Goal: Information Seeking & Learning: Learn about a topic

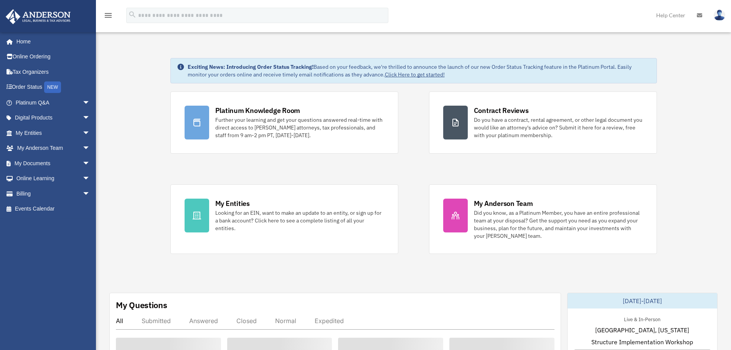
click at [200, 63] on div "Exciting News: Introducing Order Status Tracking! Based on your feedback, we're…" at bounding box center [419, 70] width 463 height 15
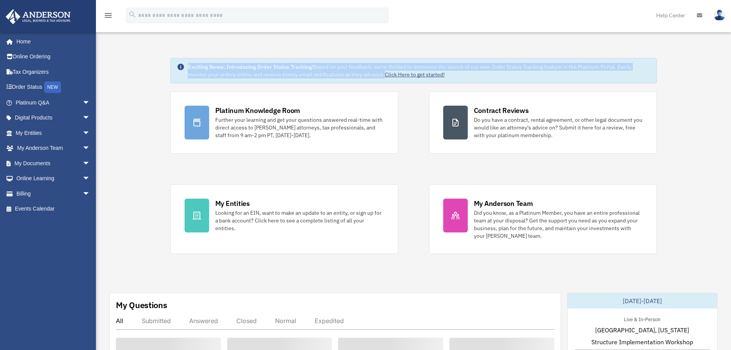
click at [200, 63] on div "Exciting News: Introducing Order Status Tracking! Based on your feedback, we're…" at bounding box center [419, 70] width 463 height 15
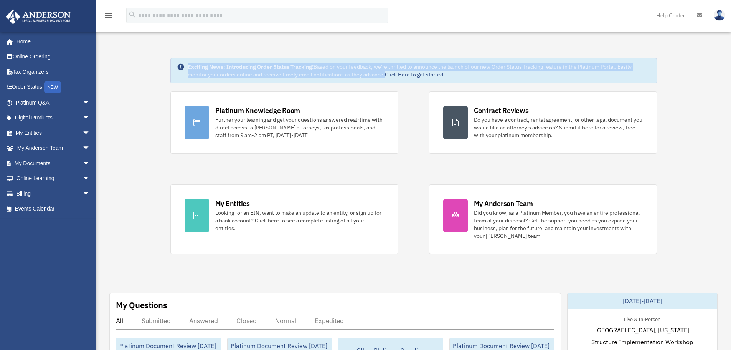
click at [191, 66] on strong "Exciting News: Introducing Order Status Tracking!" at bounding box center [251, 66] width 126 height 7
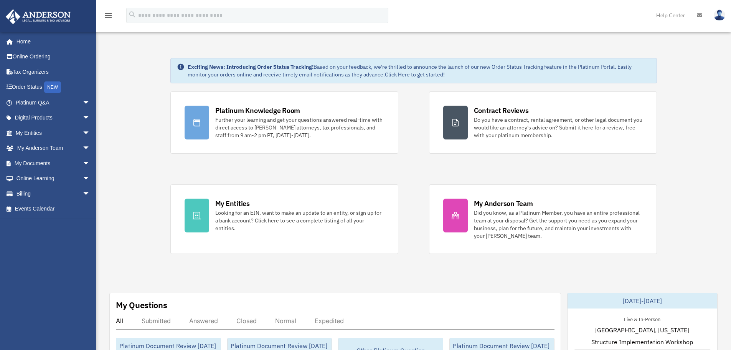
drag, startPoint x: 178, startPoint y: 66, endPoint x: 515, endPoint y: 73, distance: 336.6
click at [515, 73] on div "Exciting News: Introducing Order Status Tracking! Based on your feedback, we're…" at bounding box center [413, 70] width 487 height 25
click at [515, 73] on div "Exciting News: Introducing Order Status Tracking! Based on your feedback, we're…" at bounding box center [419, 70] width 463 height 15
drag, startPoint x: 477, startPoint y: 74, endPoint x: 166, endPoint y: 59, distance: 311.5
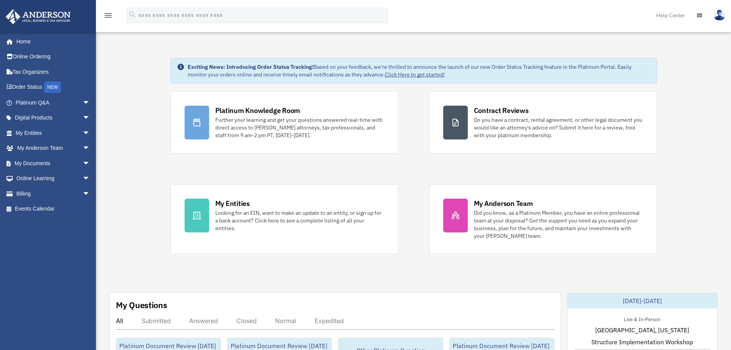
click at [200, 66] on strong "Exciting News: Introducing Order Status Tracking!" at bounding box center [251, 66] width 126 height 7
click at [227, 68] on strong "Exciting News: Introducing Order Status Tracking!" at bounding box center [251, 66] width 126 height 7
click at [179, 66] on icon at bounding box center [180, 66] width 7 height 7
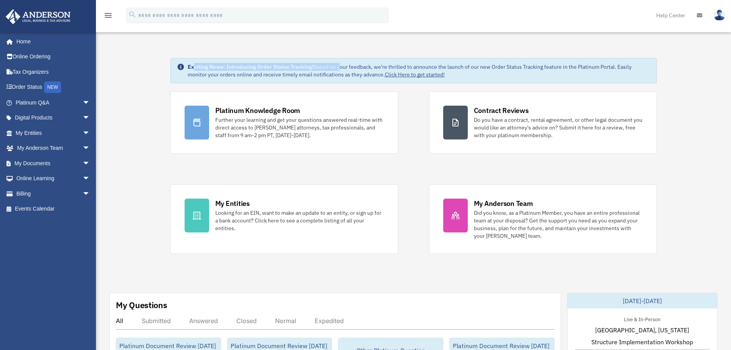
drag, startPoint x: 192, startPoint y: 66, endPoint x: 346, endPoint y: 71, distance: 153.6
click at [346, 71] on div "Exciting News: Introducing Order Status Tracking! Based on your feedback, we're…" at bounding box center [419, 70] width 463 height 15
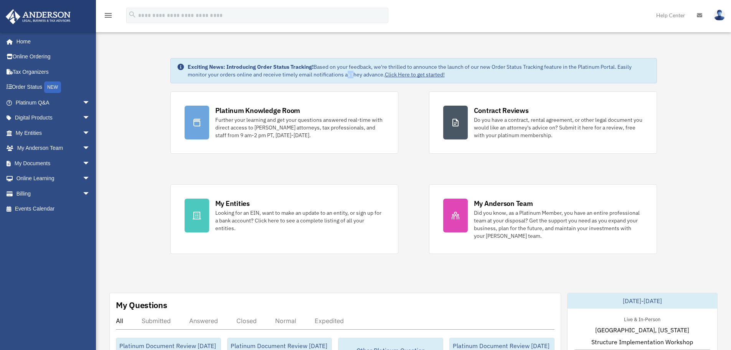
click at [295, 72] on div "Exciting News: Introducing Order Status Tracking! Based on your feedback, we're…" at bounding box center [419, 70] width 463 height 15
drag, startPoint x: 463, startPoint y: 76, endPoint x: 183, endPoint y: 65, distance: 279.9
click at [183, 65] on div "Exciting News: Introducing Order Status Tracking! Based on your feedback, we're…" at bounding box center [413, 70] width 487 height 25
click at [183, 65] on icon at bounding box center [181, 67] width 8 height 8
click at [183, 65] on icon at bounding box center [180, 66] width 7 height 7
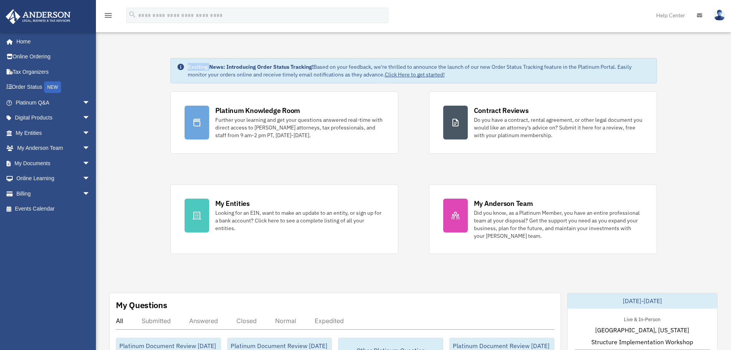
click at [183, 65] on icon at bounding box center [180, 66] width 7 height 7
click at [188, 65] on strong "Exciting News: Introducing Order Status Tracking!" at bounding box center [251, 66] width 126 height 7
drag, startPoint x: 188, startPoint y: 65, endPoint x: 500, endPoint y: 78, distance: 312.2
click at [500, 78] on div "Exciting News: Introducing Order Status Tracking! Based on your feedback, we're…" at bounding box center [413, 70] width 487 height 25
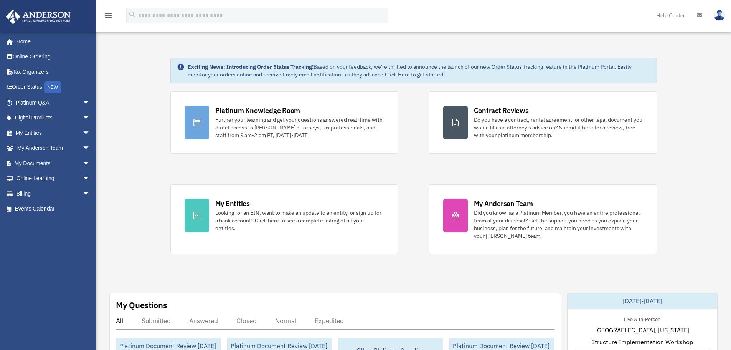
drag, startPoint x: 466, startPoint y: 78, endPoint x: 177, endPoint y: 60, distance: 289.5
click at [177, 60] on div "Exciting News: Introducing Order Status Tracking! Based on your feedback, we're…" at bounding box center [413, 70] width 487 height 25
click at [247, 70] on strong "Exciting News: Introducing Order Status Tracking!" at bounding box center [251, 66] width 126 height 7
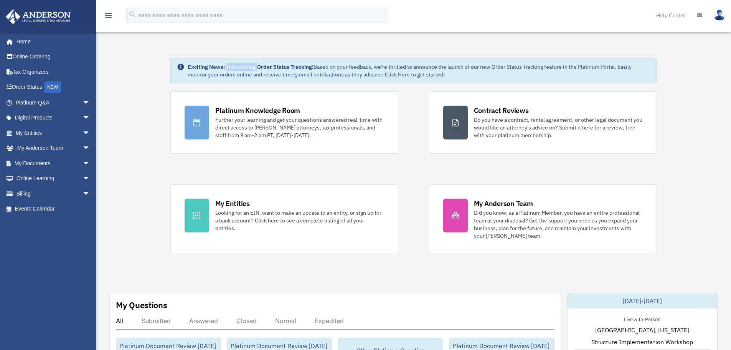
click at [247, 70] on strong "Exciting News: Introducing Order Status Tracking!" at bounding box center [251, 66] width 126 height 7
click at [248, 70] on strong "Exciting News: Introducing Order Status Tracking!" at bounding box center [251, 66] width 126 height 7
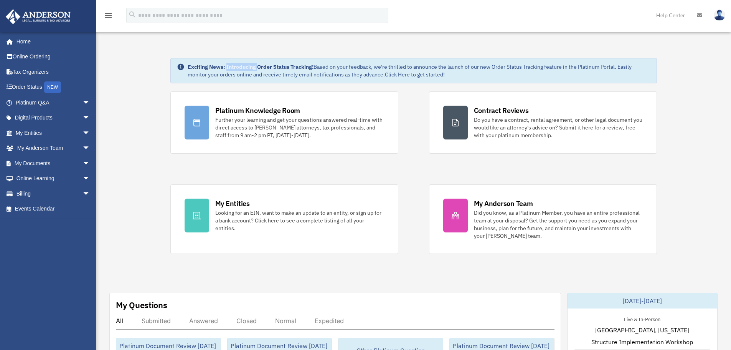
click at [246, 67] on strong "Exciting News: Introducing Order Status Tracking!" at bounding box center [251, 66] width 126 height 7
click at [250, 68] on strong "Exciting News: Introducing Order Status Tracking!" at bounding box center [251, 66] width 126 height 7
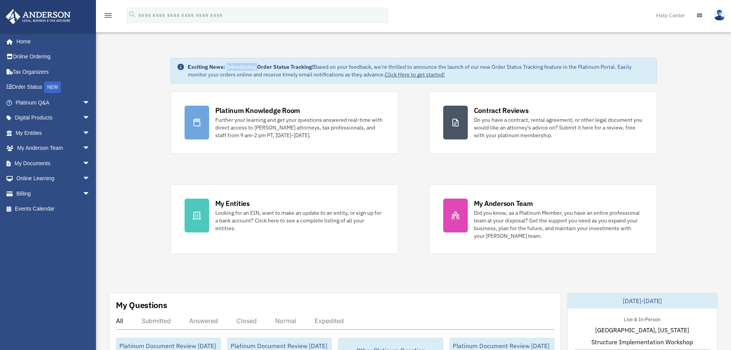
click at [250, 68] on strong "Exciting News: Introducing Order Status Tracking!" at bounding box center [251, 66] width 126 height 7
click at [82, 101] on span "arrow_drop_down" at bounding box center [89, 103] width 15 height 16
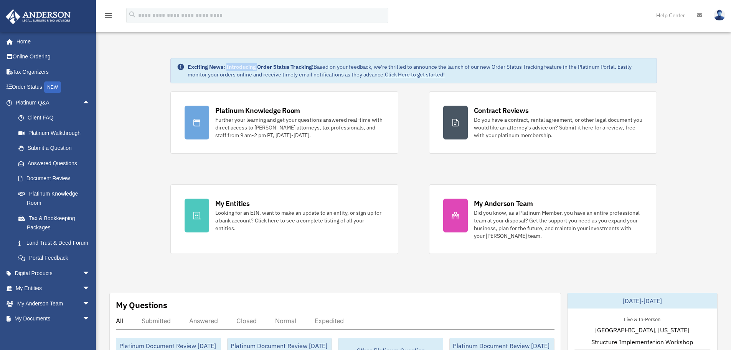
click at [251, 67] on strong "Exciting News: Introducing Order Status Tracking!" at bounding box center [251, 66] width 126 height 7
click at [223, 69] on strong "Exciting News: Introducing Order Status Tracking!" at bounding box center [251, 66] width 126 height 7
click at [197, 68] on strong "Exciting News: Introducing Order Status Tracking!" at bounding box center [251, 66] width 126 height 7
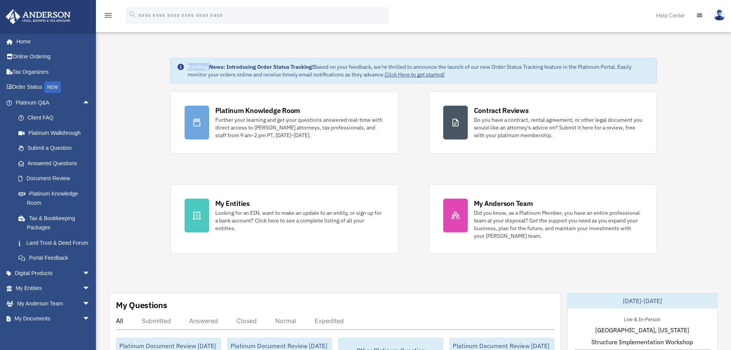
click at [197, 68] on strong "Exciting News: Introducing Order Status Tracking!" at bounding box center [251, 66] width 126 height 7
click at [203, 69] on strong "Exciting News: Introducing Order Status Tracking!" at bounding box center [251, 66] width 126 height 7
click at [201, 80] on div "Exciting News: Introducing Order Status Tracking! Based on your feedback, we're…" at bounding box center [413, 70] width 487 height 25
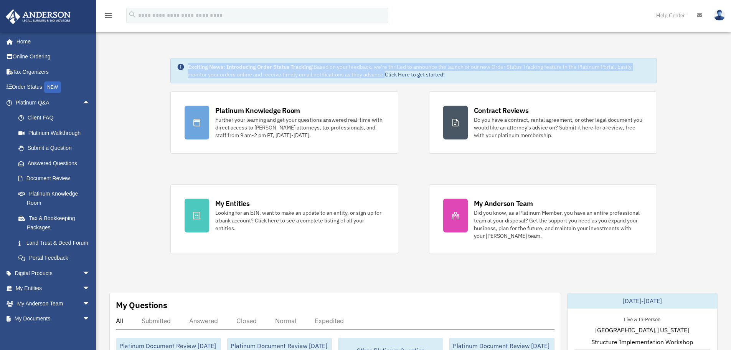
click at [201, 80] on div "Exciting News: Introducing Order Status Tracking! Based on your feedback, we're…" at bounding box center [413, 70] width 487 height 25
click at [201, 72] on div "Exciting News: Introducing Order Status Tracking! Based on your feedback, we're…" at bounding box center [419, 70] width 463 height 15
drag, startPoint x: 183, startPoint y: 69, endPoint x: 261, endPoint y: 76, distance: 77.5
click at [384, 69] on div "Exciting News: Introducing Order Status Tracking! Based on your feedback, we're…" at bounding box center [413, 70] width 487 height 25
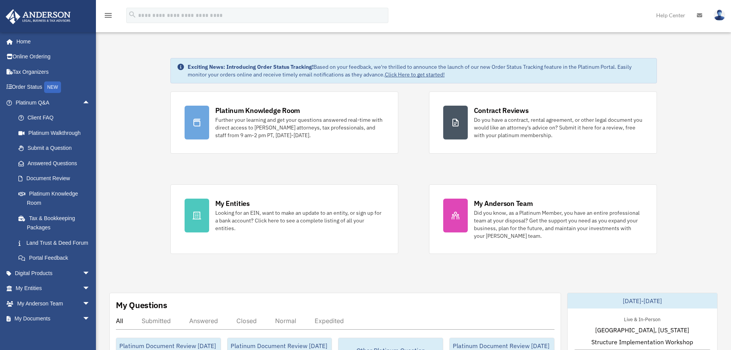
click at [260, 76] on div "Exciting News: Introducing Order Status Tracking! Based on your feedback, we're…" at bounding box center [419, 70] width 463 height 15
click at [70, 196] on link "Platinum Knowledge Room" at bounding box center [56, 198] width 91 height 25
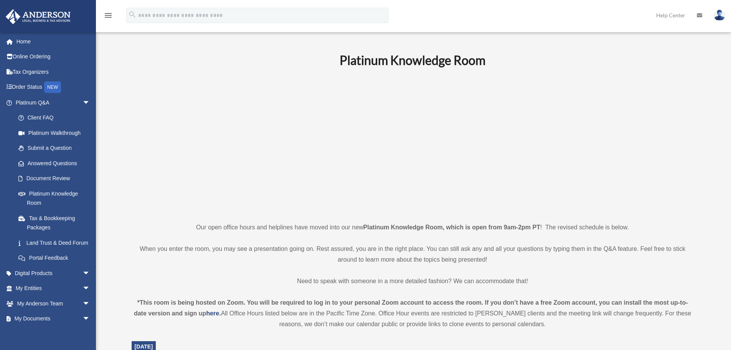
click at [397, 64] on b "Platinum Knowledge Room" at bounding box center [413, 60] width 146 height 15
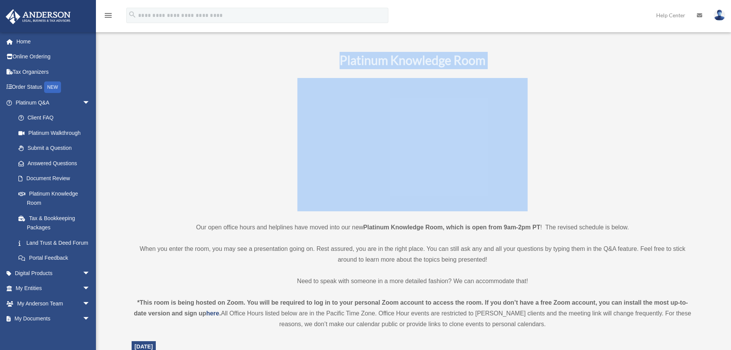
click at [397, 64] on b "Platinum Knowledge Room" at bounding box center [413, 60] width 146 height 15
click at [357, 58] on b "Platinum Knowledge Room" at bounding box center [413, 60] width 146 height 15
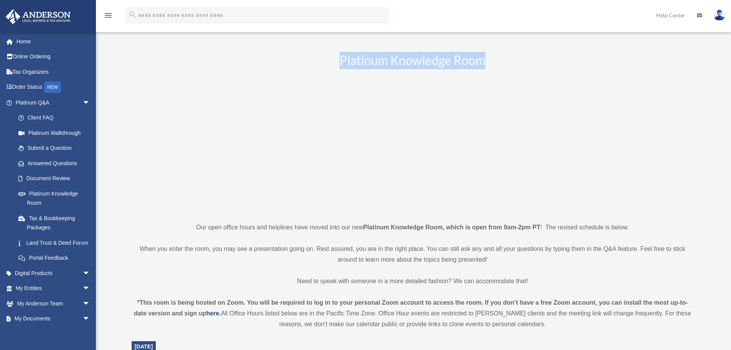
drag, startPoint x: 338, startPoint y: 60, endPoint x: 483, endPoint y: 58, distance: 145.1
click at [483, 58] on h1 "Platinum Knowledge Room" at bounding box center [413, 60] width 562 height 17
click at [483, 58] on b "Platinum Knowledge Room" at bounding box center [413, 60] width 146 height 15
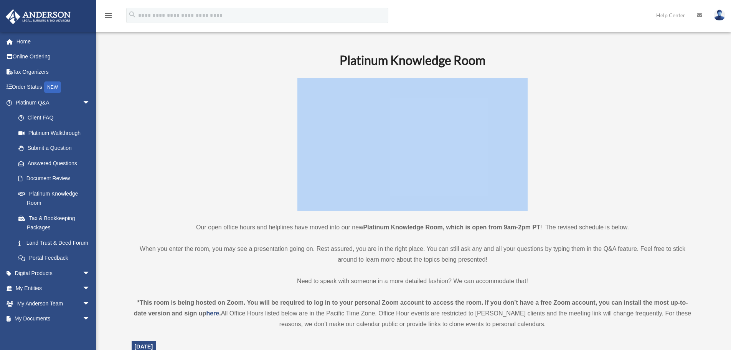
click at [483, 58] on b "Platinum Knowledge Room" at bounding box center [413, 60] width 146 height 15
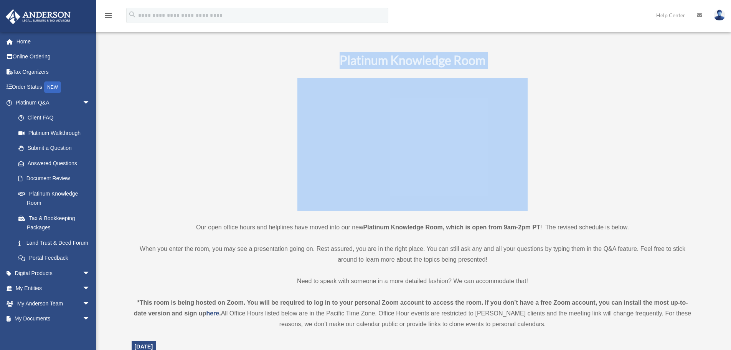
click at [483, 58] on b "Platinum Knowledge Room" at bounding box center [413, 60] width 146 height 15
click at [450, 61] on b "Platinum Knowledge Room" at bounding box center [413, 60] width 146 height 15
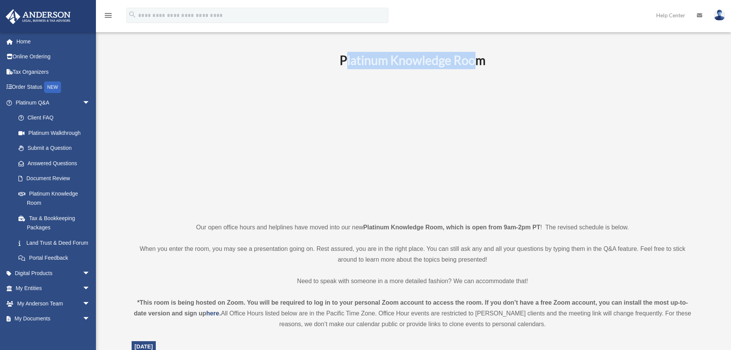
drag, startPoint x: 345, startPoint y: 63, endPoint x: 481, endPoint y: 61, distance: 136.2
click at [481, 61] on b "Platinum Knowledge Room" at bounding box center [413, 60] width 146 height 15
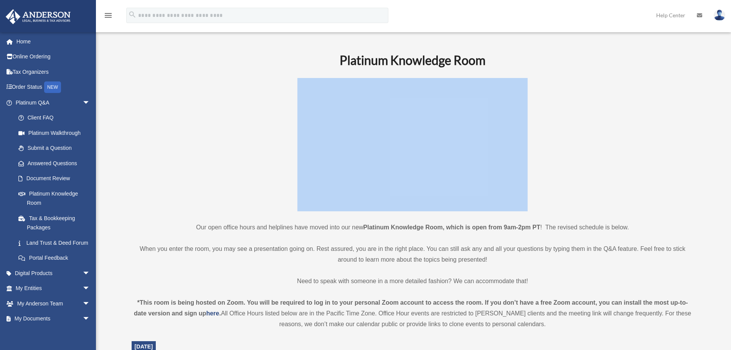
click at [481, 61] on b "Platinum Knowledge Room" at bounding box center [413, 60] width 146 height 15
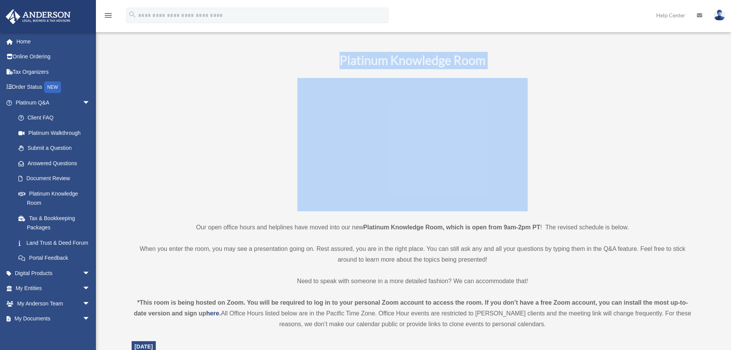
click at [481, 61] on b "Platinum Knowledge Room" at bounding box center [413, 60] width 146 height 15
click at [427, 62] on b "Platinum Knowledge Room" at bounding box center [413, 60] width 146 height 15
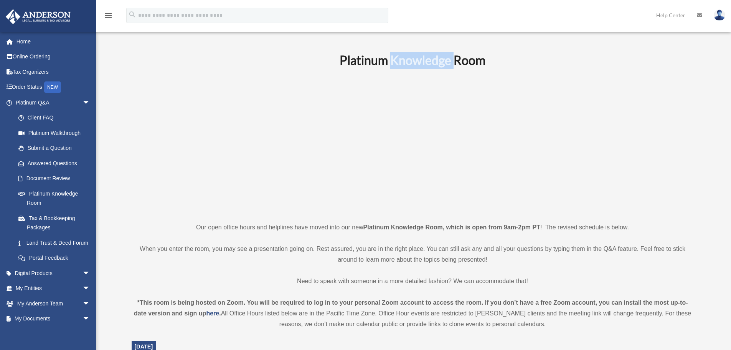
click at [427, 62] on b "Platinum Knowledge Room" at bounding box center [413, 60] width 146 height 15
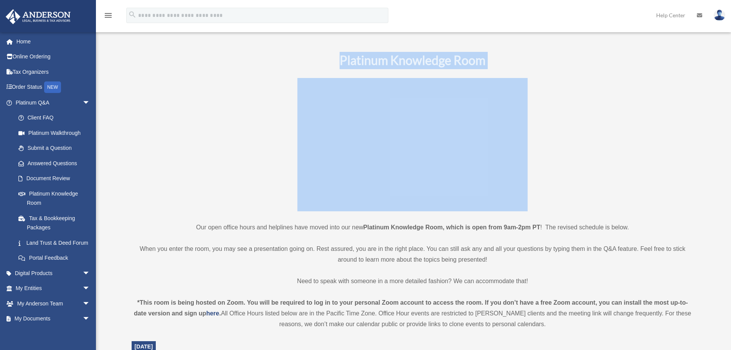
click at [427, 62] on b "Platinum Knowledge Room" at bounding box center [413, 60] width 146 height 15
click at [389, 61] on b "Platinum Knowledge Room" at bounding box center [413, 60] width 146 height 15
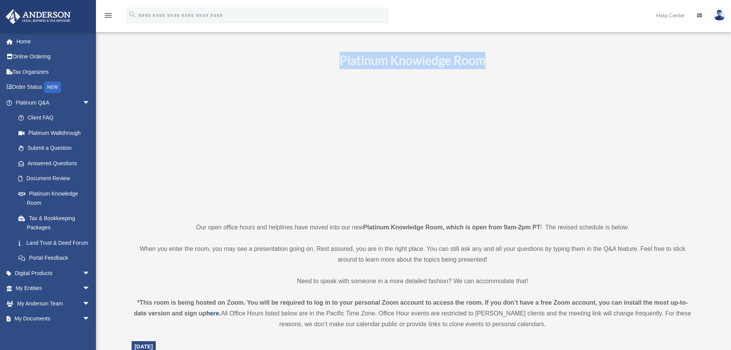
drag, startPoint x: 332, startPoint y: 64, endPoint x: 484, endPoint y: 63, distance: 152.3
click at [484, 63] on h1 "Platinum Knowledge Room" at bounding box center [413, 60] width 562 height 17
click at [484, 63] on b "Platinum Knowledge Room" at bounding box center [413, 60] width 146 height 15
drag, startPoint x: 497, startPoint y: 63, endPoint x: 346, endPoint y: 62, distance: 150.4
click at [346, 62] on h1 "Platinum Knowledge Room" at bounding box center [413, 60] width 562 height 17
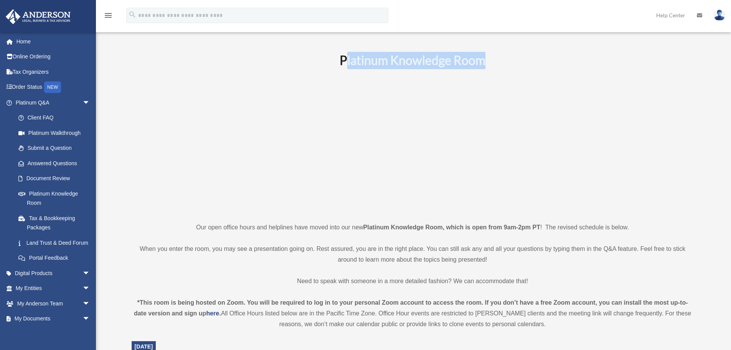
click at [346, 62] on b "Platinum Knowledge Room" at bounding box center [413, 60] width 146 height 15
click at [346, 61] on b "Platinum Knowledge Room" at bounding box center [413, 60] width 146 height 15
click at [354, 59] on b "Platinum Knowledge Room" at bounding box center [413, 60] width 146 height 15
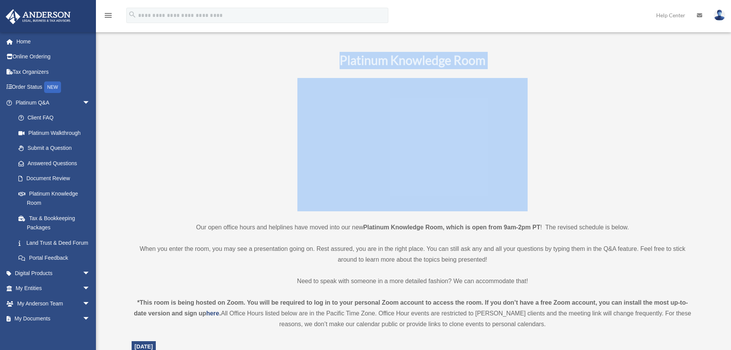
click at [354, 59] on b "Platinum Knowledge Room" at bounding box center [413, 60] width 146 height 15
click at [386, 65] on b "Platinum Knowledge Room" at bounding box center [413, 60] width 146 height 15
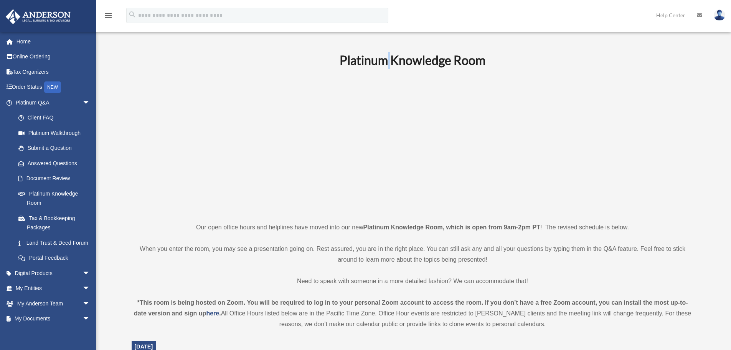
click at [386, 65] on b "Platinum Knowledge Room" at bounding box center [413, 60] width 146 height 15
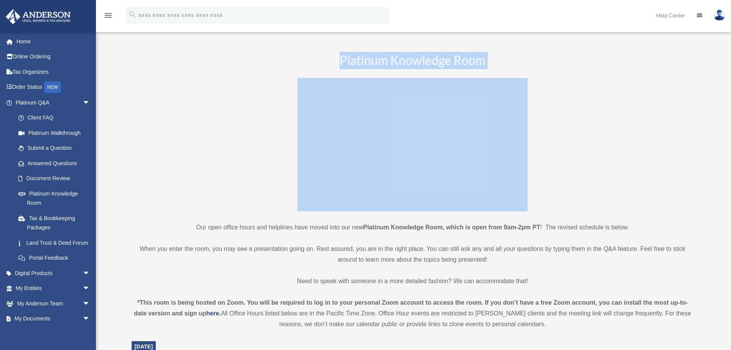
click at [386, 65] on b "Platinum Knowledge Room" at bounding box center [413, 60] width 146 height 15
click at [351, 61] on b "Platinum Knowledge Room" at bounding box center [413, 60] width 146 height 15
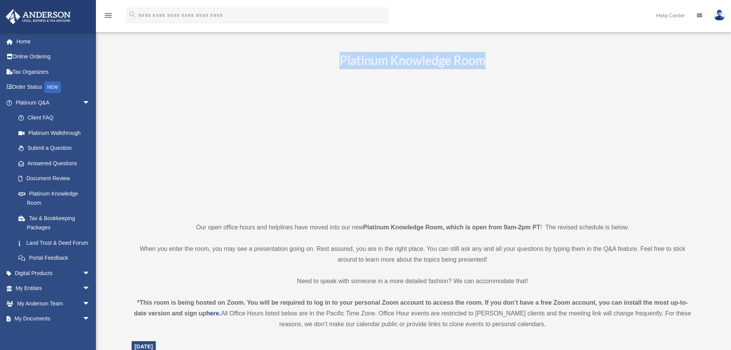
drag, startPoint x: 329, startPoint y: 59, endPoint x: 531, endPoint y: 64, distance: 201.9
click at [531, 64] on h1 "Platinum Knowledge Room" at bounding box center [413, 60] width 562 height 17
click at [432, 62] on b "Platinum Knowledge Room" at bounding box center [413, 60] width 146 height 15
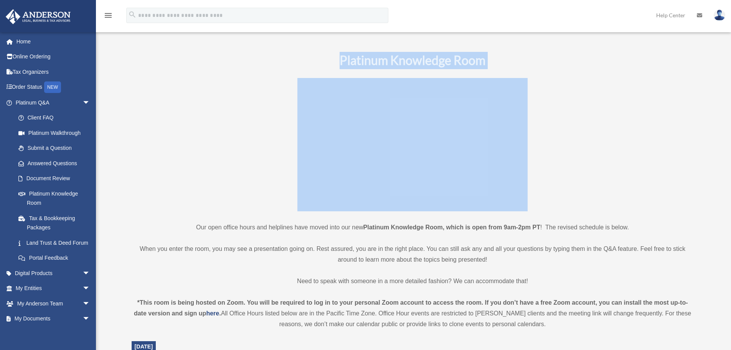
click at [432, 62] on b "Platinum Knowledge Room" at bounding box center [413, 60] width 146 height 15
click at [363, 63] on b "Platinum Knowledge Room" at bounding box center [413, 60] width 146 height 15
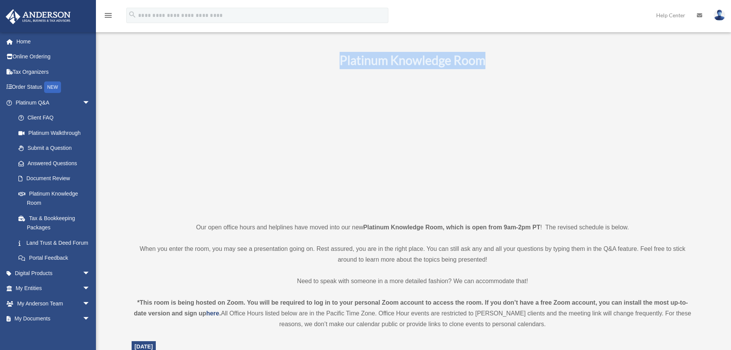
drag, startPoint x: 341, startPoint y: 60, endPoint x: 500, endPoint y: 59, distance: 159.2
click at [500, 59] on h1 "Platinum Knowledge Room" at bounding box center [413, 60] width 562 height 17
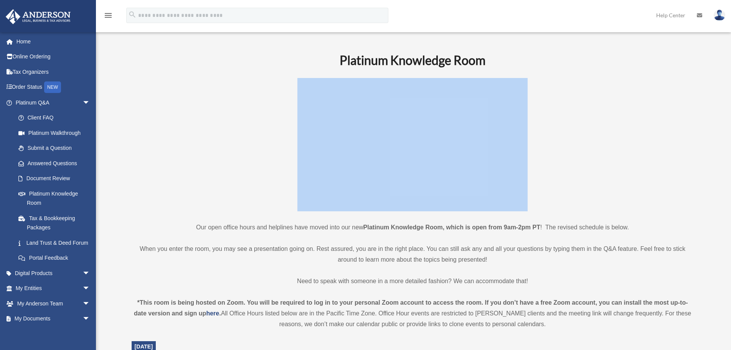
click at [500, 59] on h1 "Platinum Knowledge Room" at bounding box center [413, 60] width 562 height 17
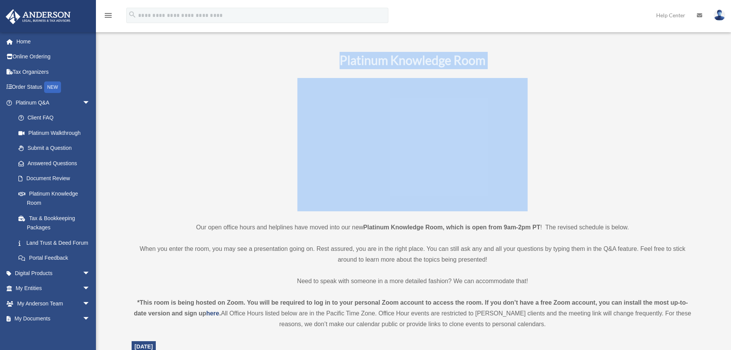
click at [500, 59] on h1 "Platinum Knowledge Room" at bounding box center [413, 60] width 562 height 17
click at [466, 59] on b "Platinum Knowledge Room" at bounding box center [413, 60] width 146 height 15
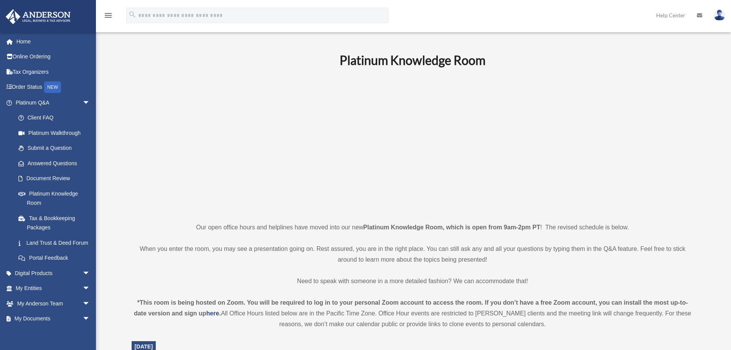
scroll to position [77, 0]
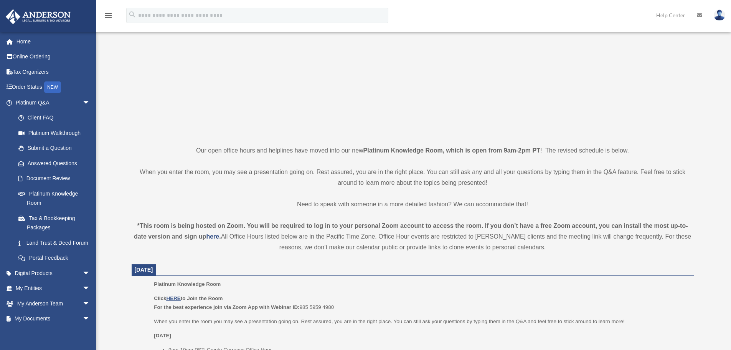
click at [253, 150] on p "Our open office hours and helplines have moved into our new Platinum Knowledge …" at bounding box center [413, 150] width 562 height 11
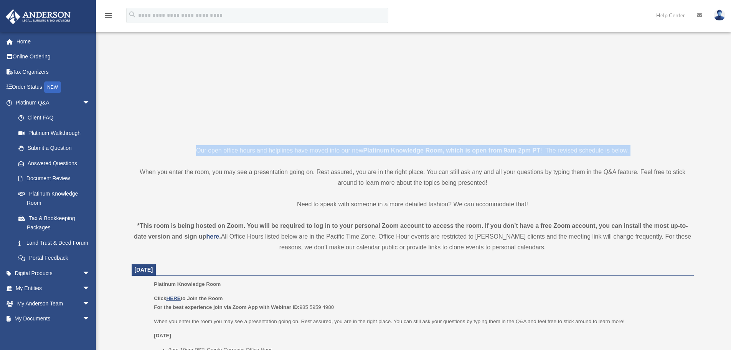
click at [253, 150] on p "Our open office hours and helplines have moved into our new Platinum Knowledge …" at bounding box center [413, 150] width 562 height 11
click at [235, 148] on p "Our open office hours and helplines have moved into our new Platinum Knowledge …" at bounding box center [413, 150] width 562 height 11
drag, startPoint x: 197, startPoint y: 147, endPoint x: 548, endPoint y: 255, distance: 366.4
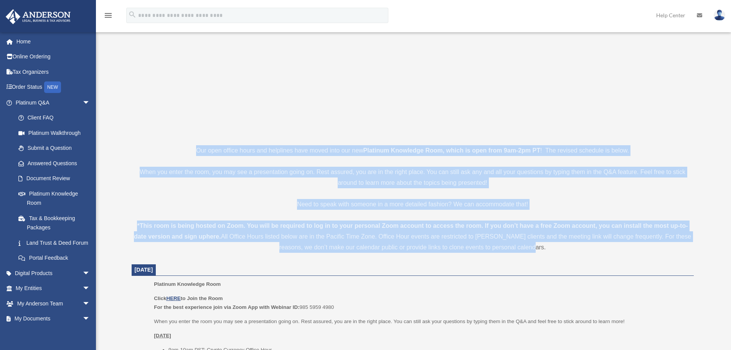
drag, startPoint x: 544, startPoint y: 243, endPoint x: 195, endPoint y: 146, distance: 361.9
click at [195, 146] on p "Our open office hours and helplines have moved into our new Platinum Knowledge …" at bounding box center [413, 150] width 562 height 11
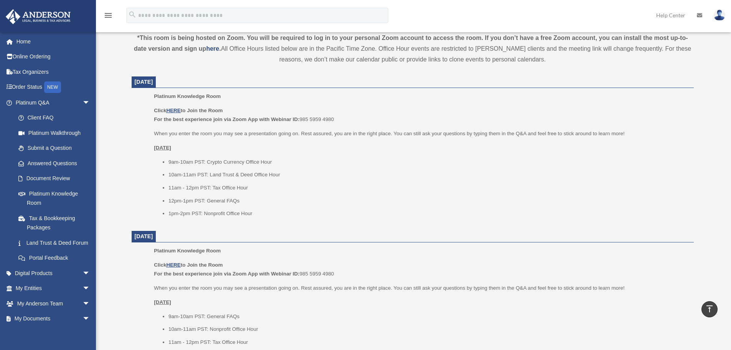
scroll to position [269, 0]
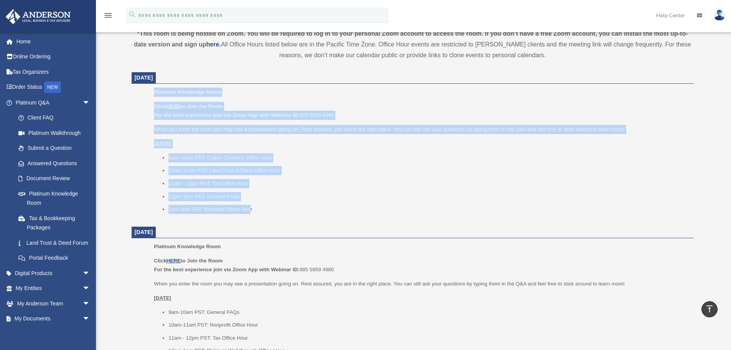
drag, startPoint x: 153, startPoint y: 89, endPoint x: 251, endPoint y: 211, distance: 156.1
click at [251, 211] on ul "Platinum Knowledge Room Click HERE to Join the Room For the best experience joi…" at bounding box center [412, 152] width 551 height 131
click at [251, 211] on li "1pm-2pm PST: Nonprofit Office Hour" at bounding box center [428, 209] width 520 height 9
drag, startPoint x: 259, startPoint y: 209, endPoint x: 157, endPoint y: 89, distance: 156.8
click at [158, 89] on div "Platinum Knowledge Room Click HERE to Join the Room For the best experience joi…" at bounding box center [421, 152] width 534 height 131
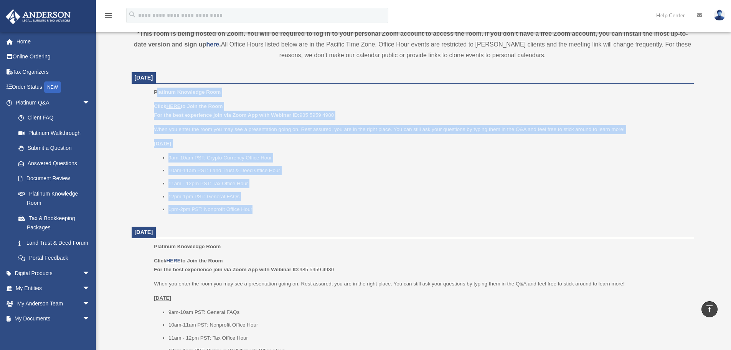
click at [157, 89] on span "Platinum Knowledge Room" at bounding box center [187, 92] width 67 height 6
click at [263, 206] on li "1pm-2pm PST: Nonprofit Office Hour" at bounding box center [428, 209] width 520 height 9
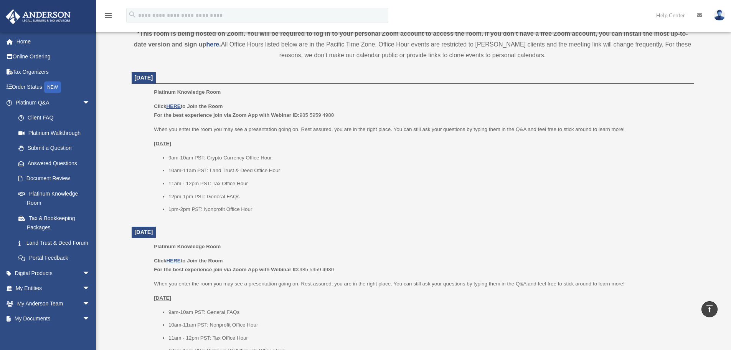
click at [264, 207] on li "1pm-2pm PST: Nonprofit Office Hour" at bounding box center [428, 209] width 520 height 9
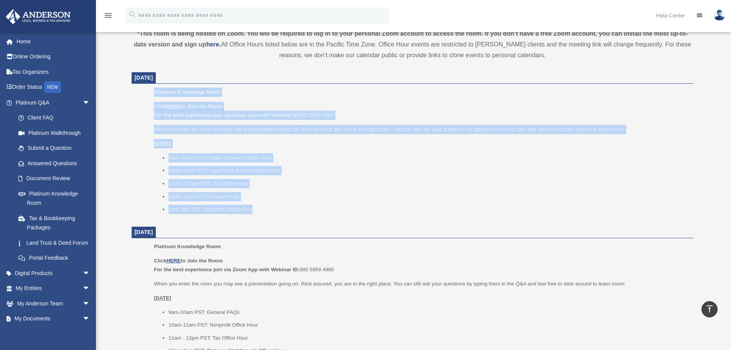
drag, startPoint x: 264, startPoint y: 207, endPoint x: 156, endPoint y: 91, distance: 159.1
click at [156, 91] on div "Platinum Knowledge Room Click HERE to Join the Room For the best experience joi…" at bounding box center [421, 152] width 534 height 131
click at [156, 90] on span "Platinum Knowledge Room" at bounding box center [187, 92] width 67 height 6
drag, startPoint x: 163, startPoint y: 98, endPoint x: 256, endPoint y: 214, distance: 148.6
click at [256, 214] on ul "Platinum Knowledge Room Click HERE to Join the Room For the best experience joi…" at bounding box center [412, 152] width 551 height 131
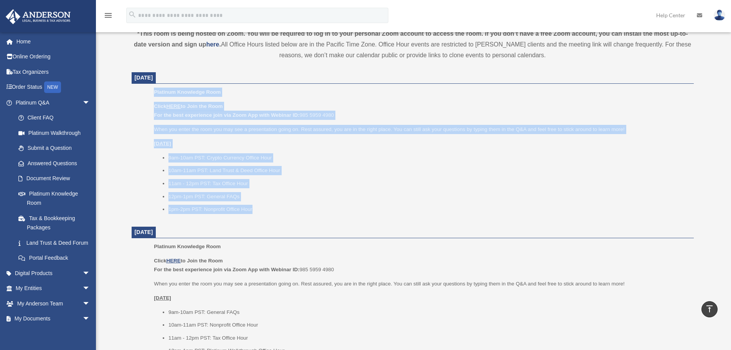
click at [256, 214] on div "Platinum Knowledge Room Click HERE to Join the Room For the best experience joi…" at bounding box center [421, 152] width 534 height 131
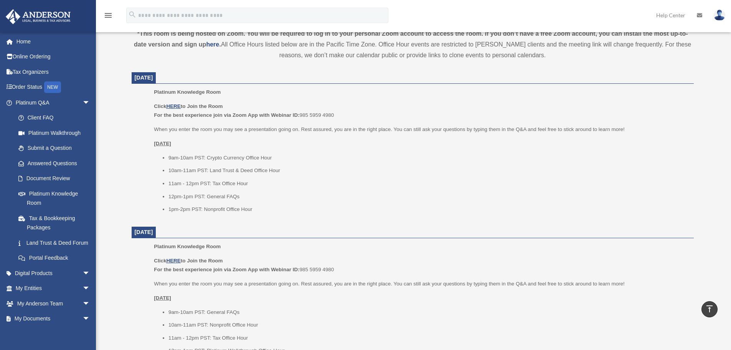
click at [233, 211] on li "1pm-2pm PST: Nonprofit Office Hour" at bounding box center [428, 209] width 520 height 9
click at [205, 211] on li "1pm-2pm PST: Nonprofit Office Hour" at bounding box center [428, 209] width 520 height 9
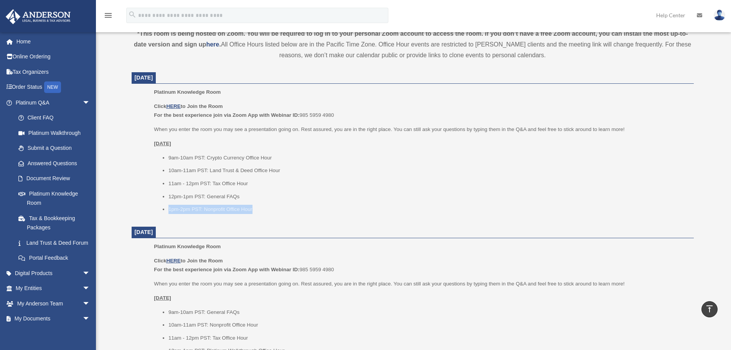
click at [205, 211] on li "1pm-2pm PST: Nonprofit Office Hour" at bounding box center [428, 209] width 520 height 9
click at [220, 209] on li "1pm-2pm PST: Nonprofit Office Hour" at bounding box center [428, 209] width 520 height 9
click at [198, 206] on li "1pm-2pm PST: Nonprofit Office Hour" at bounding box center [428, 209] width 520 height 9
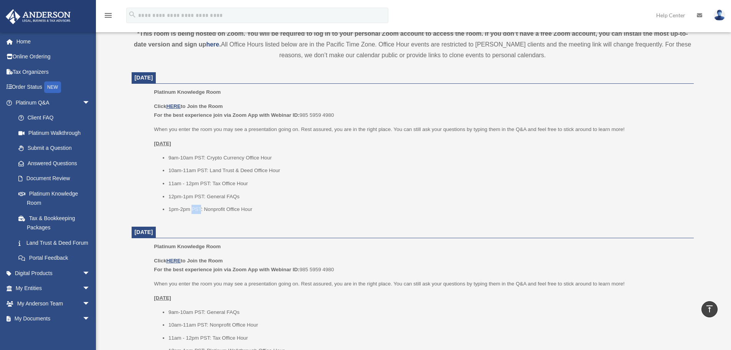
click at [198, 206] on li "1pm-2pm PST: Nonprofit Office Hour" at bounding box center [428, 209] width 520 height 9
click at [221, 197] on li "12pm-1pm PST: General FAQs" at bounding box center [428, 196] width 520 height 9
click at [221, 196] on li "12pm-1pm PST: General FAQs" at bounding box center [428, 196] width 520 height 9
click at [219, 195] on li "12pm-1pm PST: General FAQs" at bounding box center [428, 196] width 520 height 9
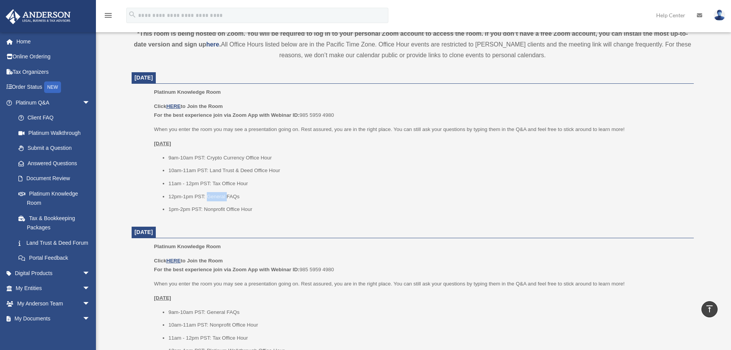
click at [219, 195] on li "12pm-1pm PST: General FAQs" at bounding box center [428, 196] width 520 height 9
click at [219, 193] on li "12pm-1pm PST: General FAQs" at bounding box center [428, 196] width 520 height 9
click at [229, 196] on li "12pm-1pm PST: General FAQs" at bounding box center [428, 196] width 520 height 9
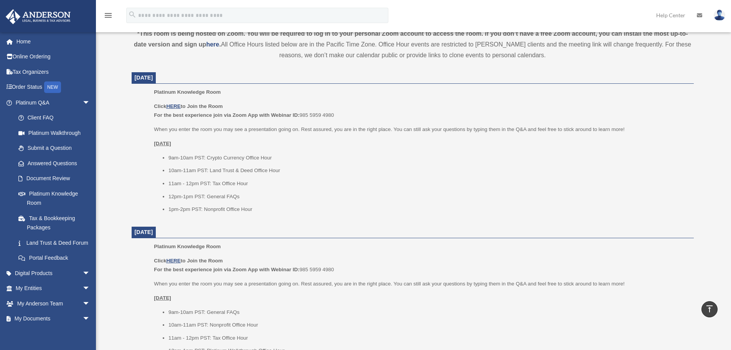
click at [231, 196] on li "12pm-1pm PST: General FAQs" at bounding box center [428, 196] width 520 height 9
click at [207, 197] on li "12pm-1pm PST: General FAQs" at bounding box center [428, 196] width 520 height 9
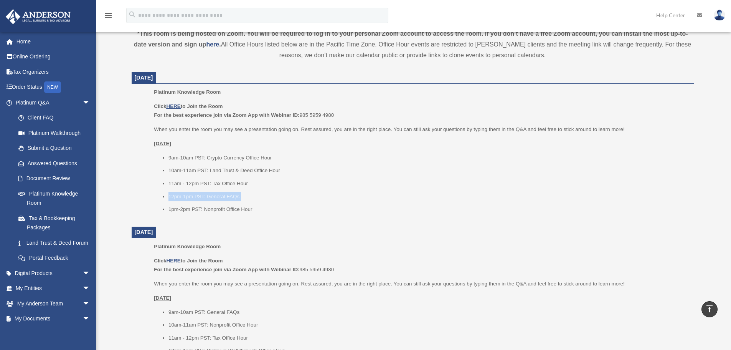
click at [207, 197] on li "12pm-1pm PST: General FAQs" at bounding box center [428, 196] width 520 height 9
click at [214, 196] on li "12pm-1pm PST: General FAQs" at bounding box center [428, 196] width 520 height 9
click at [198, 195] on li "12pm-1pm PST: General FAQs" at bounding box center [428, 196] width 520 height 9
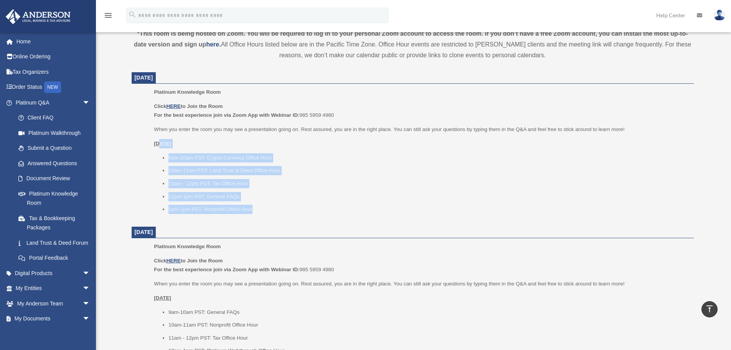
drag, startPoint x: 264, startPoint y: 201, endPoint x: 163, endPoint y: 142, distance: 117.3
click at [163, 142] on div "Click HERE to Join the Room For the best experience join via Zoom App with Webi…" at bounding box center [421, 158] width 534 height 112
click at [162, 142] on u "[DATE]" at bounding box center [162, 143] width 17 height 6
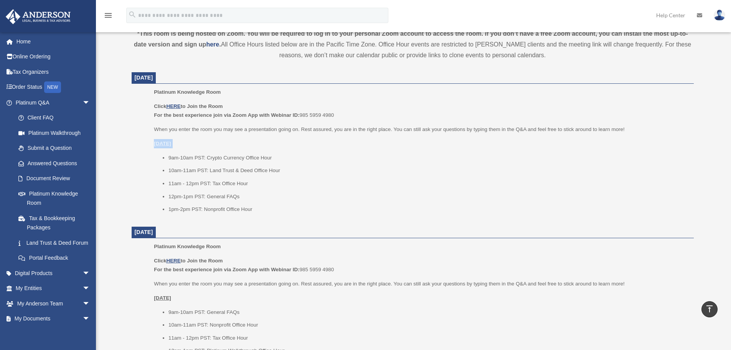
click at [162, 142] on u "[DATE]" at bounding box center [162, 143] width 17 height 6
click at [171, 144] on u "[DATE]" at bounding box center [162, 143] width 17 height 6
click at [171, 145] on u "[DATE]" at bounding box center [162, 143] width 17 height 6
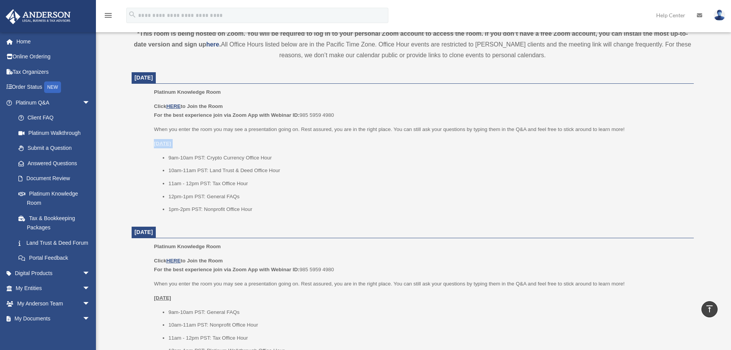
click at [171, 145] on u "[DATE]" at bounding box center [162, 143] width 17 height 6
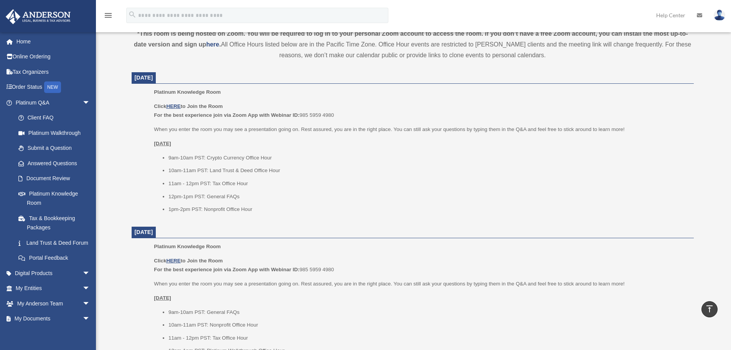
click at [171, 145] on u "[DATE]" at bounding box center [162, 143] width 17 height 6
click at [171, 142] on u "[DATE]" at bounding box center [162, 143] width 17 height 6
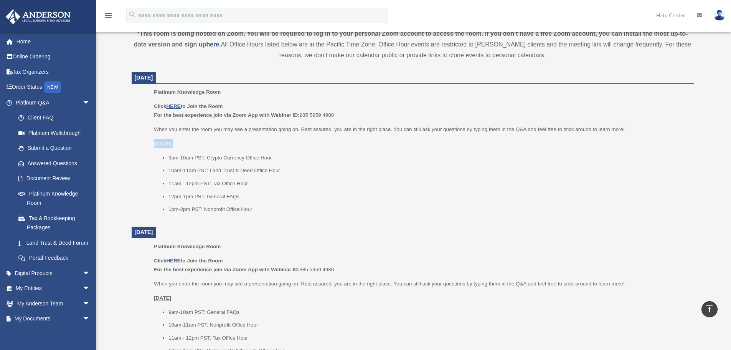
click at [171, 142] on u "[DATE]" at bounding box center [162, 143] width 17 height 6
click at [152, 142] on ul "Platinum Knowledge Room Click HERE to Join the Room For the best experience joi…" at bounding box center [412, 152] width 551 height 131
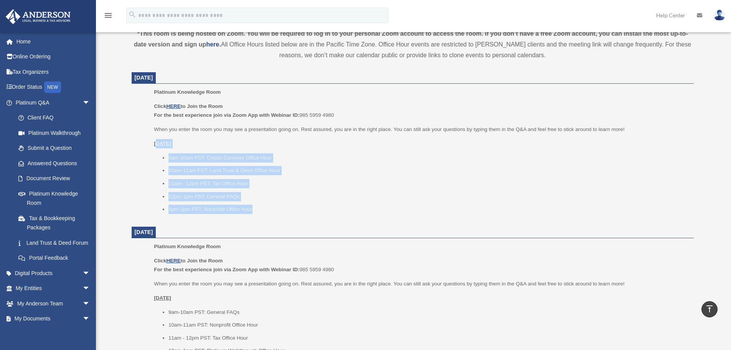
drag, startPoint x: 157, startPoint y: 143, endPoint x: 263, endPoint y: 210, distance: 126.0
click at [263, 210] on div "Click HERE to Join the Room For the best experience join via Zoom App with Webi…" at bounding box center [421, 158] width 534 height 112
click at [263, 210] on li "1pm-2pm PST: Nonprofit Office Hour" at bounding box center [428, 209] width 520 height 9
drag, startPoint x: 273, startPoint y: 208, endPoint x: 149, endPoint y: 139, distance: 141.4
click at [149, 139] on ul "Platinum Knowledge Room Click HERE to Join the Room For the best experience joi…" at bounding box center [412, 152] width 551 height 131
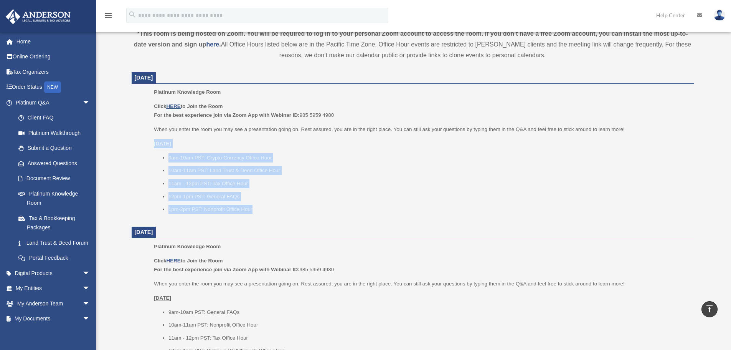
click at [153, 142] on ul "Platinum Knowledge Room Click HERE to Join the Room For the best experience joi…" at bounding box center [412, 152] width 551 height 131
drag, startPoint x: 162, startPoint y: 140, endPoint x: 269, endPoint y: 218, distance: 132.0
click at [269, 218] on ul "Platinum Knowledge Room Click HERE to Join the Room For the best experience joi…" at bounding box center [412, 152] width 551 height 131
click at [269, 218] on div "Platinum Knowledge Room Click HERE to Join the Room For the best experience joi…" at bounding box center [421, 152] width 534 height 131
drag, startPoint x: 273, startPoint y: 213, endPoint x: 148, endPoint y: 139, distance: 145.6
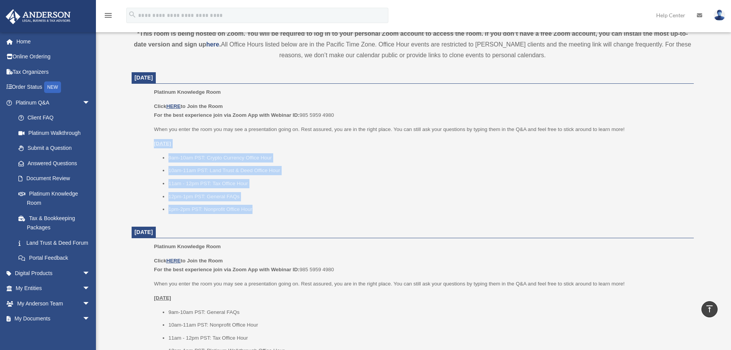
click at [148, 139] on ul "Platinum Knowledge Room Click HERE to Join the Room For the best experience joi…" at bounding box center [412, 152] width 551 height 131
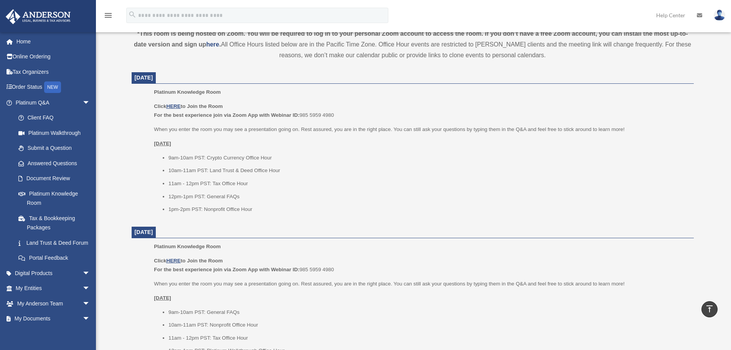
click at [165, 141] on u "[DATE]" at bounding box center [162, 143] width 17 height 6
click at [171, 140] on u "[DATE]" at bounding box center [162, 143] width 17 height 6
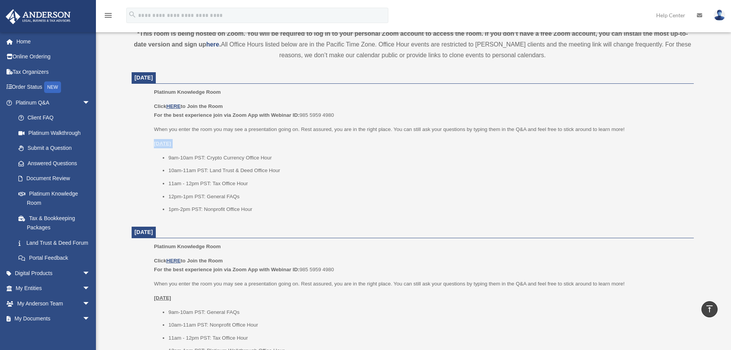
click at [171, 140] on u "[DATE]" at bounding box center [162, 143] width 17 height 6
click at [171, 145] on u "[DATE]" at bounding box center [162, 143] width 17 height 6
click at [168, 147] on p "[DATE]" at bounding box center [421, 143] width 534 height 9
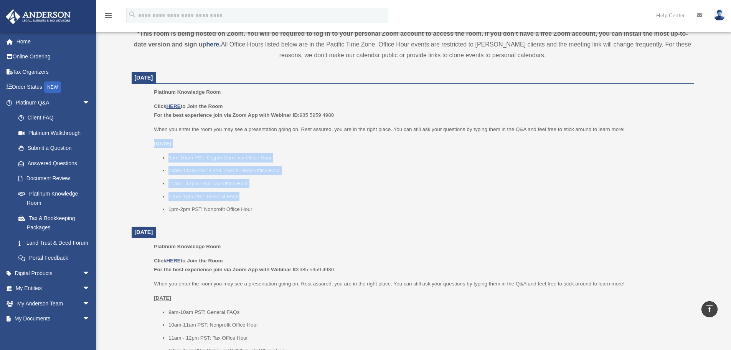
drag, startPoint x: 144, startPoint y: 139, endPoint x: 262, endPoint y: 198, distance: 132.8
click at [262, 197] on ul "Platinum Knowledge Room Click HERE to Join the Room For the best experience joi…" at bounding box center [412, 152] width 551 height 131
click at [262, 198] on li "12pm-1pm PST: General FAQs" at bounding box center [428, 196] width 520 height 9
drag, startPoint x: 263, startPoint y: 205, endPoint x: 153, endPoint y: 137, distance: 129.1
click at [154, 137] on div "Click HERE to Join the Room For the best experience join via Zoom App with Webi…" at bounding box center [421, 158] width 534 height 112
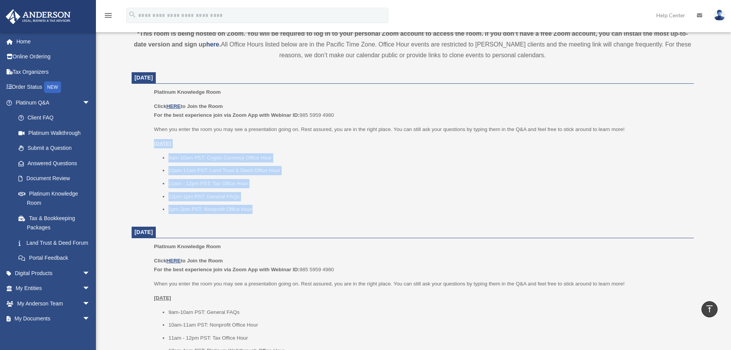
click at [153, 137] on ul "Platinum Knowledge Room Click HERE to Join the Room For the best experience joi…" at bounding box center [412, 152] width 551 height 131
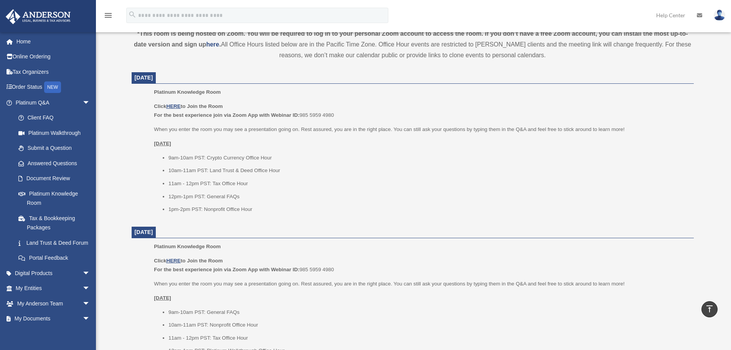
click at [171, 145] on u "[DATE]" at bounding box center [162, 143] width 17 height 6
click at [164, 145] on u "[DATE]" at bounding box center [162, 143] width 17 height 6
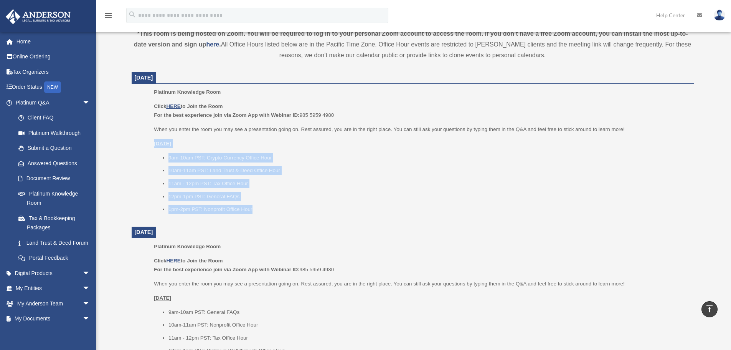
drag, startPoint x: 156, startPoint y: 145, endPoint x: 259, endPoint y: 203, distance: 118.7
click at [259, 203] on div "Click HERE to Join the Room For the best experience join via Zoom App with Webi…" at bounding box center [421, 158] width 534 height 112
click at [259, 203] on ul "9am-10am PST: Crypto Currency Office Hour 10am-11am PST: Land Trust & Deed Offi…" at bounding box center [421, 183] width 534 height 61
drag, startPoint x: 257, startPoint y: 201, endPoint x: 145, endPoint y: 134, distance: 130.5
click at [146, 134] on ul "Platinum Knowledge Room Click HERE to Join the Room For the best experience joi…" at bounding box center [412, 152] width 551 height 131
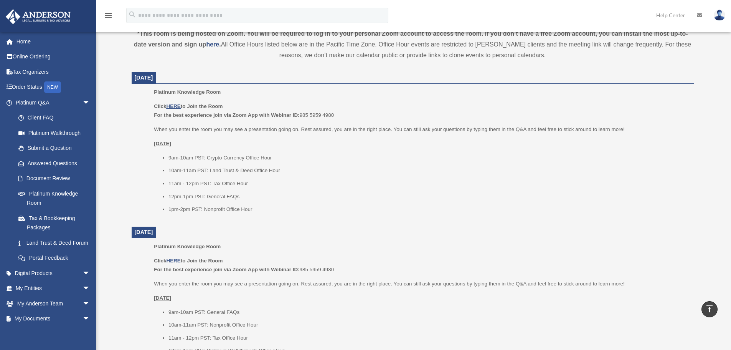
click at [145, 134] on ul "Platinum Knowledge Room Click HERE to Join the Room For the best experience joi…" at bounding box center [412, 152] width 551 height 131
click at [236, 130] on p "When you enter the room you may see a presentation going on. Rest assured, you …" at bounding box center [421, 129] width 534 height 9
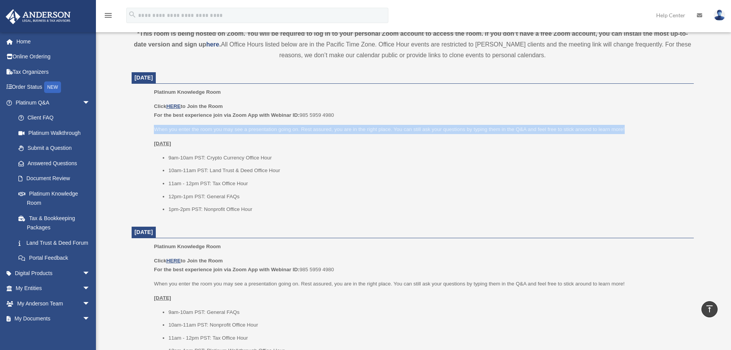
click at [236, 130] on p "When you enter the room you may see a presentation going on. Rest assured, you …" at bounding box center [421, 129] width 534 height 9
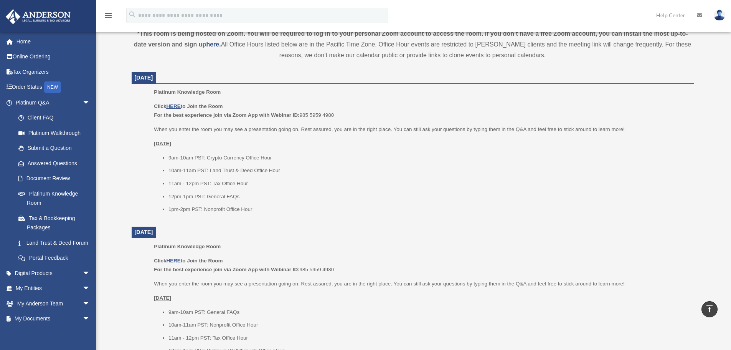
click at [287, 92] on p "Platinum Knowledge Room" at bounding box center [421, 91] width 534 height 9
click at [234, 182] on li "11am - 12pm PST: Tax Office Hour" at bounding box center [428, 183] width 520 height 9
click at [206, 182] on li "11am - 12pm PST: Tax Office Hour" at bounding box center [428, 183] width 520 height 9
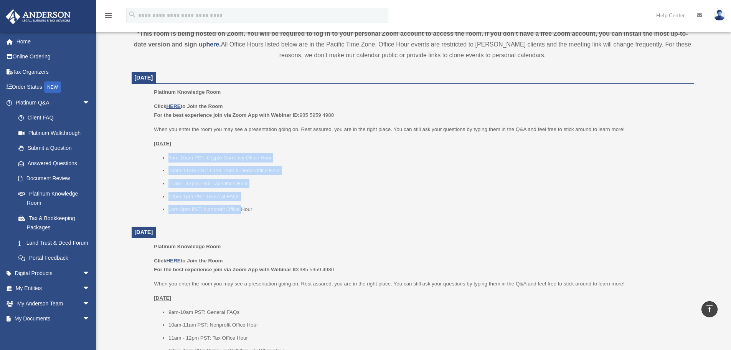
drag, startPoint x: 162, startPoint y: 158, endPoint x: 251, endPoint y: 209, distance: 102.4
click at [251, 208] on ul "9am-10am PST: Crypto Currency Office Hour 10am-11am PST: Land Trust & Deed Offi…" at bounding box center [421, 183] width 534 height 61
click at [251, 209] on li "1pm-2pm PST: Nonprofit Office Hour" at bounding box center [428, 209] width 520 height 9
drag, startPoint x: 255, startPoint y: 209, endPoint x: 163, endPoint y: 156, distance: 106.2
click at [163, 156] on ul "9am-10am PST: Crypto Currency Office Hour 10am-11am PST: Land Trust & Deed Offi…" at bounding box center [421, 183] width 534 height 61
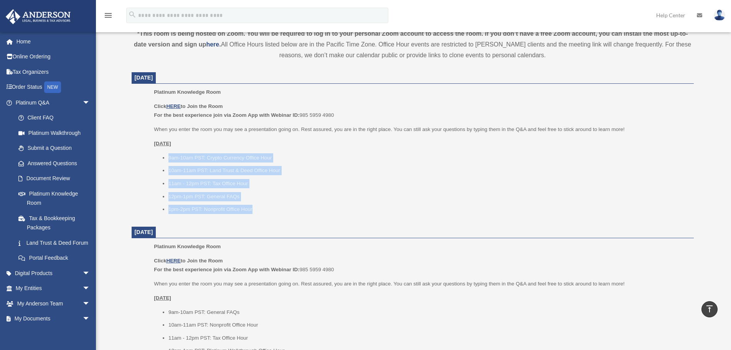
click at [168, 156] on li "9am-10am PST: Crypto Currency Office Hour" at bounding box center [428, 157] width 520 height 9
drag, startPoint x: 167, startPoint y: 157, endPoint x: 259, endPoint y: 206, distance: 104.9
click at [259, 206] on ul "9am-10am PST: Crypto Currency Office Hour 10am-11am PST: Land Trust & Deed Offi…" at bounding box center [421, 183] width 534 height 61
click at [259, 206] on li "1pm-2pm PST: Nonprofit Office Hour" at bounding box center [428, 209] width 520 height 9
drag, startPoint x: 264, startPoint y: 206, endPoint x: 150, endPoint y: 141, distance: 131.5
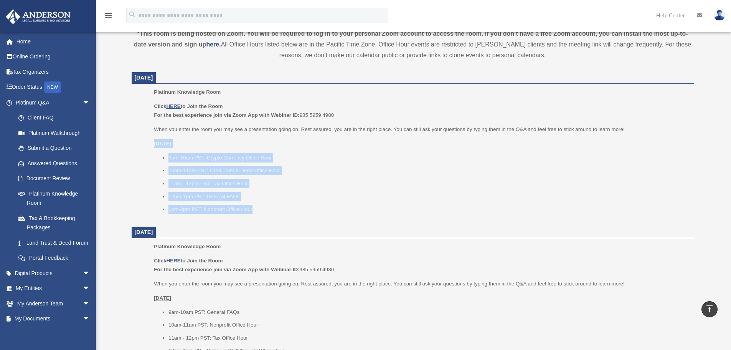
click at [150, 141] on ul "Platinum Knowledge Room Click HERE to Join the Room For the best experience joi…" at bounding box center [412, 152] width 551 height 131
drag, startPoint x: 151, startPoint y: 140, endPoint x: 271, endPoint y: 203, distance: 135.4
click at [269, 203] on ul "Platinum Knowledge Room Click HERE to Join the Room For the best experience joi…" at bounding box center [412, 152] width 551 height 131
click at [272, 204] on ul "9am-10am PST: Crypto Currency Office Hour 10am-11am PST: Land Trust & Deed Offi…" at bounding box center [421, 183] width 534 height 61
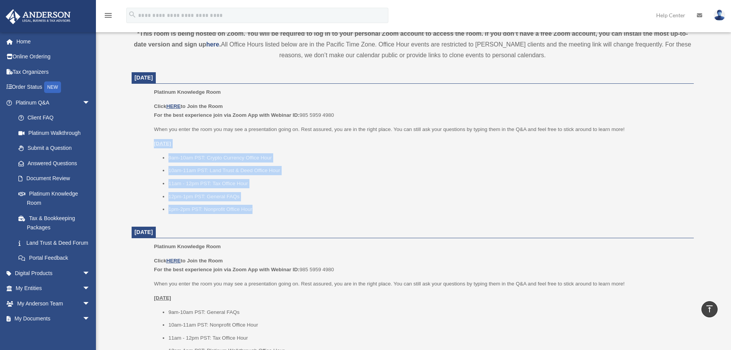
drag, startPoint x: 267, startPoint y: 209, endPoint x: 145, endPoint y: 145, distance: 138.3
click at [145, 145] on ul "Platinum Knowledge Room Click HERE to Join the Room For the best experience joi…" at bounding box center [412, 152] width 551 height 131
drag, startPoint x: 148, startPoint y: 142, endPoint x: 254, endPoint y: 206, distance: 123.8
click at [254, 206] on ul "Platinum Knowledge Room Click HERE to Join the Room For the best experience joi…" at bounding box center [412, 152] width 551 height 131
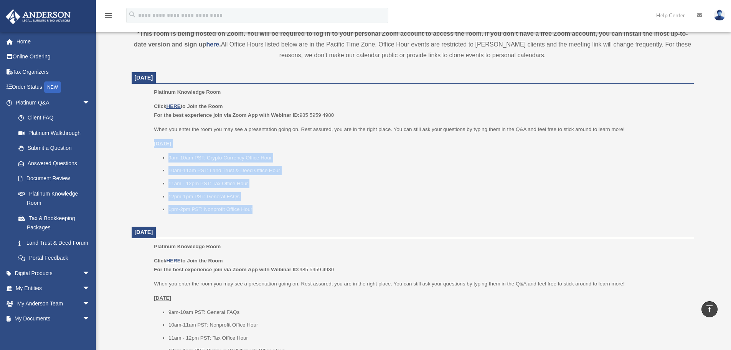
click at [255, 207] on li "1pm-2pm PST: Nonprofit Office Hour" at bounding box center [428, 209] width 520 height 9
drag, startPoint x: 256, startPoint y: 208, endPoint x: 154, endPoint y: 144, distance: 120.3
click at [154, 144] on div "Click HERE to Join the Room For the best experience join via Zoom App with Webi…" at bounding box center [421, 158] width 534 height 112
click at [154, 144] on u "[DATE]" at bounding box center [162, 143] width 17 height 6
drag, startPoint x: 151, startPoint y: 142, endPoint x: 261, endPoint y: 212, distance: 130.1
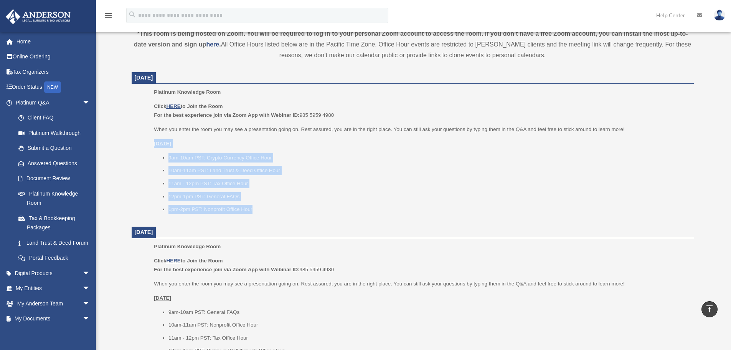
click at [261, 212] on ul "Platinum Knowledge Room Click HERE to Join the Room For the best experience joi…" at bounding box center [412, 152] width 551 height 131
click at [261, 212] on li "1pm-2pm PST: Nonprofit Office Hour" at bounding box center [428, 209] width 520 height 9
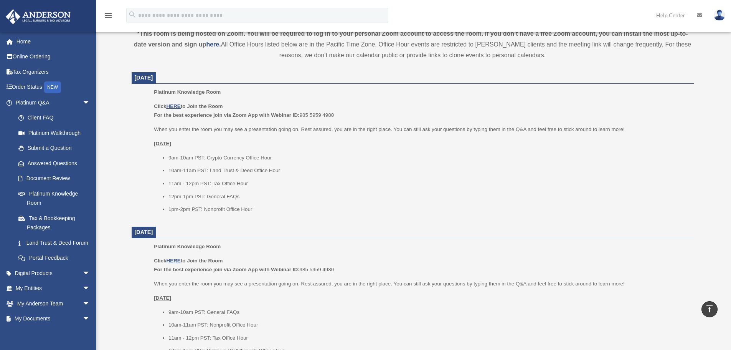
click at [229, 185] on li "11am - 12pm PST: Tax Office Hour" at bounding box center [428, 183] width 520 height 9
click at [231, 185] on li "11am - 12pm PST: Tax Office Hour" at bounding box center [428, 183] width 520 height 9
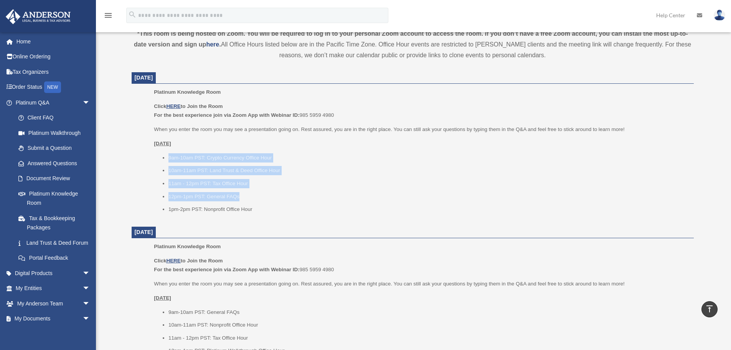
drag, startPoint x: 167, startPoint y: 158, endPoint x: 260, endPoint y: 205, distance: 104.3
click at [255, 201] on ul "9am-10am PST: Crypto Currency Office Hour 10am-11am PST: Land Trust & Deed Offi…" at bounding box center [421, 183] width 534 height 61
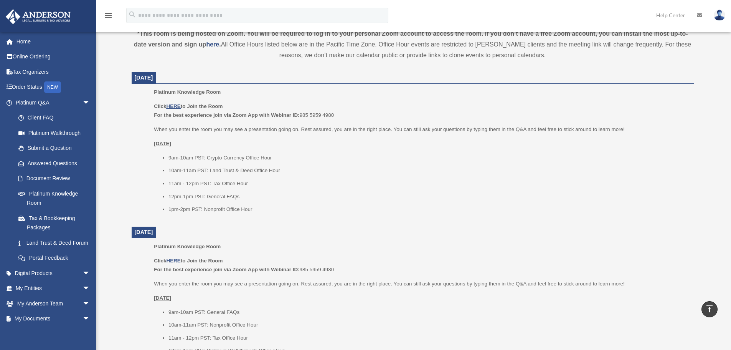
click at [260, 206] on li "1pm-2pm PST: Nonprofit Office Hour" at bounding box center [428, 209] width 520 height 9
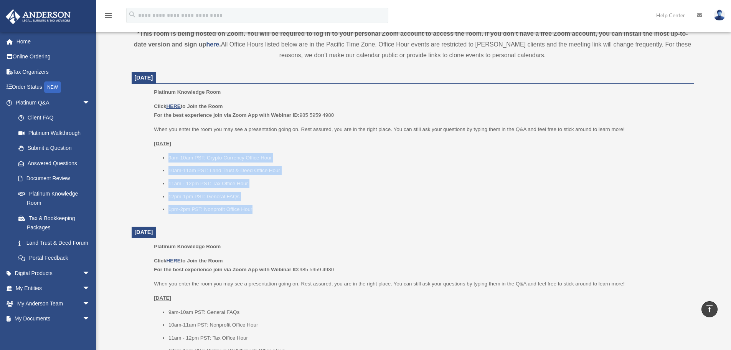
drag, startPoint x: 258, startPoint y: 214, endPoint x: 166, endPoint y: 162, distance: 106.2
click at [166, 162] on div "Platinum Knowledge Room Click HERE to Join the Room For the best experience joi…" at bounding box center [421, 152] width 534 height 131
click at [165, 162] on ul "9am-10am PST: Crypto Currency Office Hour 10am-11am PST: Land Trust & Deed Offi…" at bounding box center [421, 183] width 534 height 61
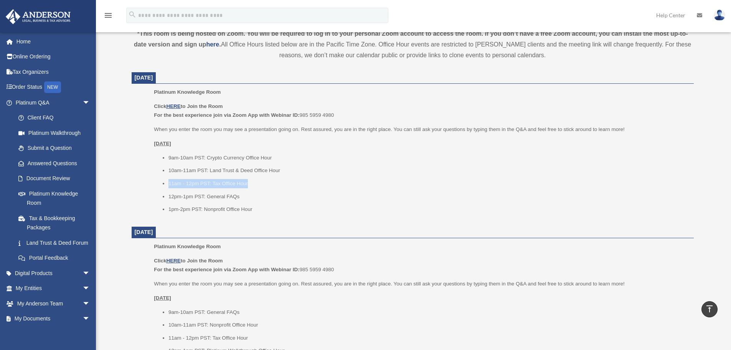
drag, startPoint x: 170, startPoint y: 181, endPoint x: 266, endPoint y: 180, distance: 96.3
click at [266, 180] on li "11am - 12pm PST: Tax Office Hour" at bounding box center [428, 183] width 520 height 9
click at [259, 185] on li "11am - 12pm PST: Tax Office Hour" at bounding box center [428, 183] width 520 height 9
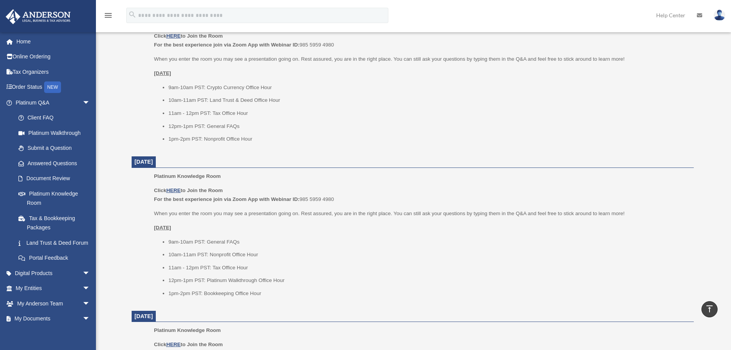
scroll to position [345, 0]
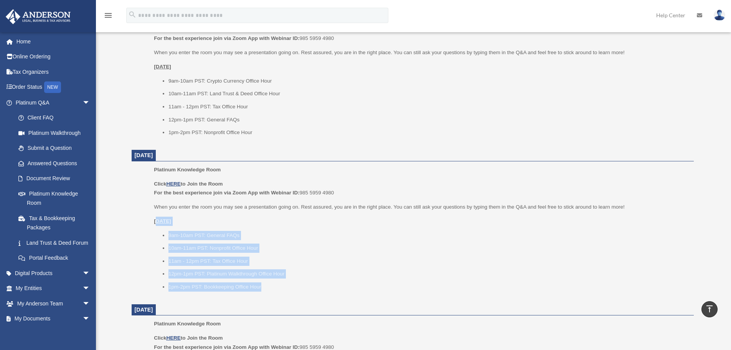
drag, startPoint x: 277, startPoint y: 291, endPoint x: 157, endPoint y: 220, distance: 139.4
click at [157, 220] on div "Platinum Knowledge Room Click HERE to Join the Room For the best experience joi…" at bounding box center [421, 230] width 534 height 131
click at [157, 219] on u "[DATE]" at bounding box center [162, 221] width 17 height 6
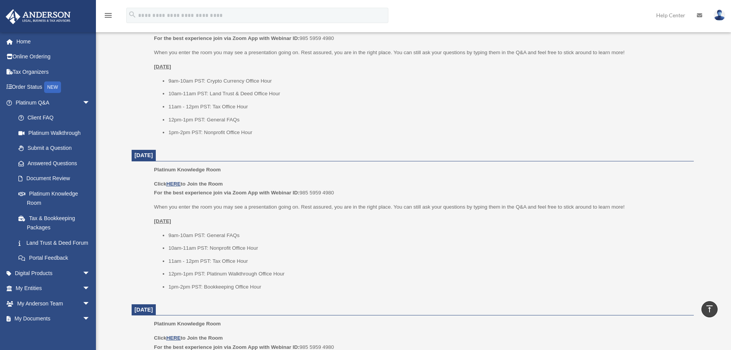
click at [222, 131] on li "1pm-2pm PST: Nonprofit Office Hour" at bounding box center [428, 132] width 520 height 9
click at [221, 132] on li "1pm-2pm PST: Nonprofit Office Hour" at bounding box center [428, 132] width 520 height 9
click at [206, 133] on li "1pm-2pm PST: Nonprofit Office Hour" at bounding box center [428, 132] width 520 height 9
drag, startPoint x: 256, startPoint y: 132, endPoint x: 167, endPoint y: 136, distance: 88.8
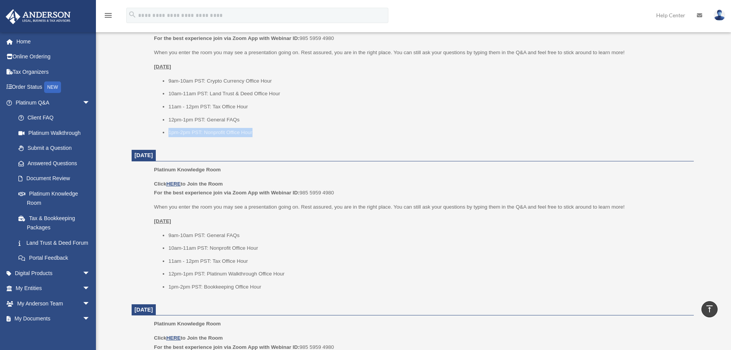
click at [167, 136] on ul "9am-10am PST: Crypto Currency Office Hour 10am-11am PST: Land Trust & Deed Offi…" at bounding box center [421, 106] width 534 height 61
click at [167, 135] on ul "9am-10am PST: Crypto Currency Office Hour 10am-11am PST: Land Trust & Deed Offi…" at bounding box center [421, 106] width 534 height 61
drag, startPoint x: 170, startPoint y: 133, endPoint x: 252, endPoint y: 132, distance: 82.9
click at [252, 132] on li "1pm-2pm PST: Nonprofit Office Hour" at bounding box center [428, 132] width 520 height 9
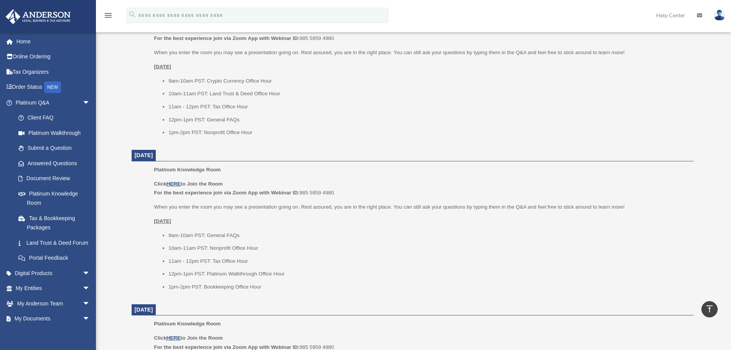
click at [205, 127] on ul "9am-10am PST: Crypto Currency Office Hour 10am-11am PST: Land Trust & Deed Offi…" at bounding box center [421, 106] width 534 height 61
click at [193, 127] on ul "9am-10am PST: Crypto Currency Office Hour 10am-11am PST: Land Trust & Deed Offi…" at bounding box center [421, 106] width 534 height 61
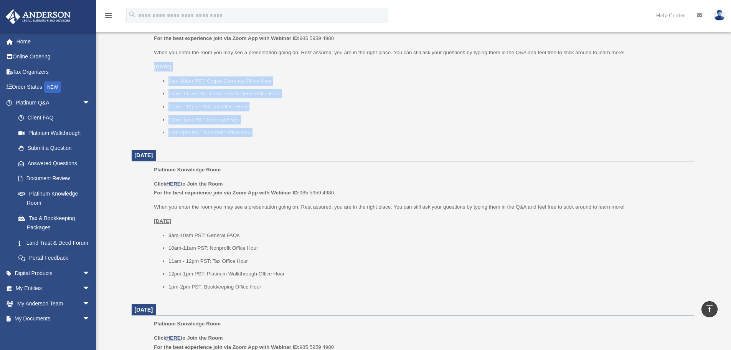
drag, startPoint x: 155, startPoint y: 68, endPoint x: 259, endPoint y: 130, distance: 120.5
click at [259, 130] on div "Click HERE to Join the Room For the best experience join via Zoom App with Webi…" at bounding box center [421, 81] width 534 height 112
click at [259, 131] on li "1pm-2pm PST: Nonprofit Office Hour" at bounding box center [428, 132] width 520 height 9
click at [272, 132] on li "1pm-2pm PST: Nonprofit Office Hour" at bounding box center [428, 132] width 520 height 9
drag, startPoint x: 272, startPoint y: 132, endPoint x: 155, endPoint y: 68, distance: 132.9
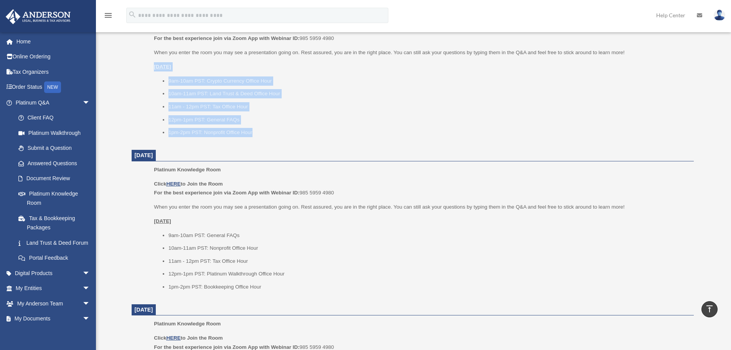
click at [155, 68] on div "Click HERE to Join the Room For the best experience join via Zoom App with Webi…" at bounding box center [421, 81] width 534 height 112
click at [155, 68] on u "[DATE]" at bounding box center [162, 67] width 17 height 6
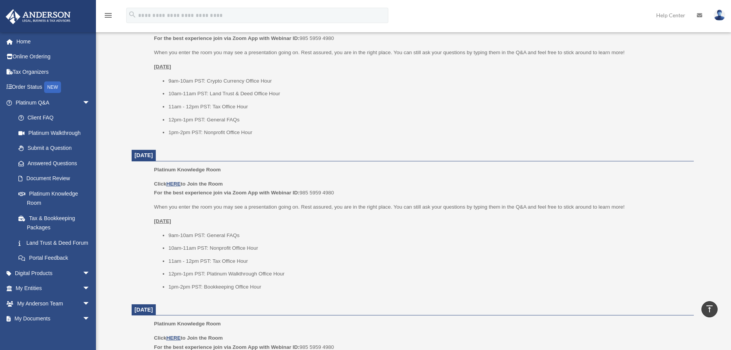
click at [155, 66] on u "[DATE]" at bounding box center [162, 67] width 17 height 6
drag, startPoint x: 243, startPoint y: 122, endPoint x: 163, endPoint y: 67, distance: 97.2
click at [162, 66] on u "[DATE]" at bounding box center [162, 67] width 17 height 6
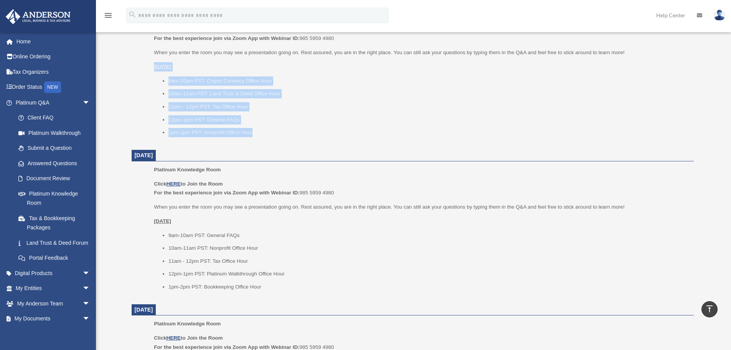
drag, startPoint x: 154, startPoint y: 63, endPoint x: 266, endPoint y: 129, distance: 129.3
click at [266, 129] on div "Click HERE to Join the Room For the best experience join via Zoom App with Webi…" at bounding box center [421, 81] width 534 height 112
click at [266, 129] on li "1pm-2pm PST: Nonprofit Office Hour" at bounding box center [428, 132] width 520 height 9
drag, startPoint x: 264, startPoint y: 135, endPoint x: 141, endPoint y: 69, distance: 139.2
click at [141, 69] on ul "Platinum Knowledge Room Click HERE to Join the Room For the best experience joi…" at bounding box center [412, 76] width 551 height 131
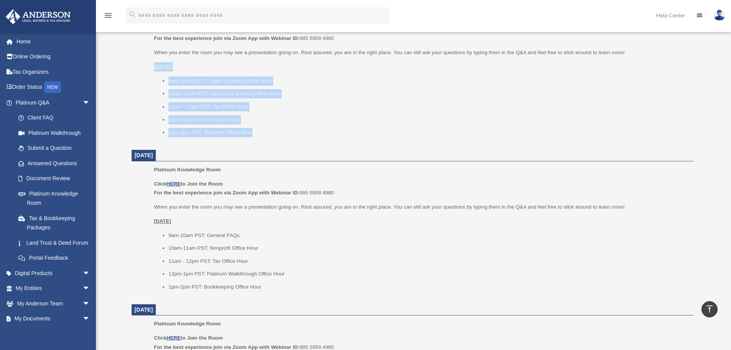
click at [141, 69] on ul "Platinum Knowledge Room Click HERE to Join the Room For the best experience joi…" at bounding box center [412, 76] width 551 height 131
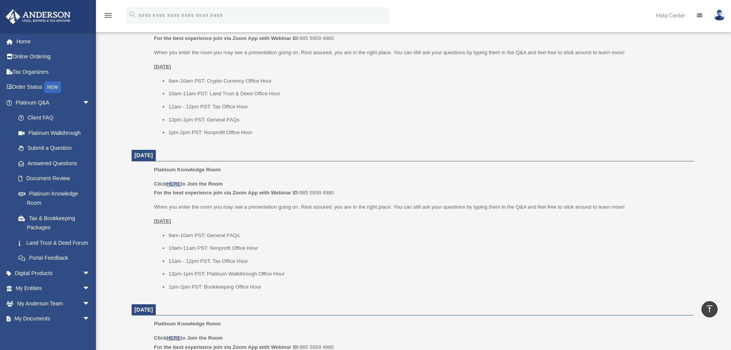
click at [151, 71] on ul "Platinum Knowledge Room Click HERE to Join the Room For the best experience joi…" at bounding box center [412, 76] width 551 height 131
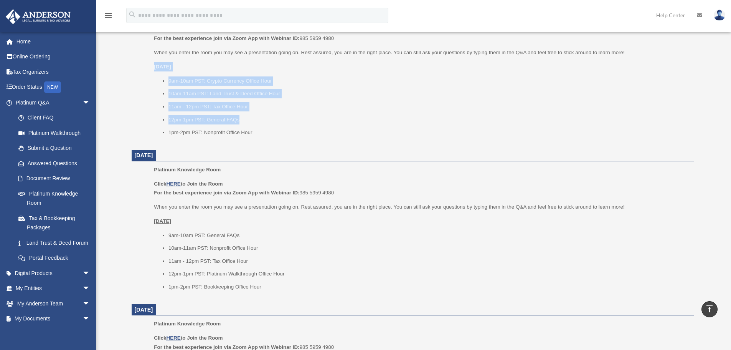
drag, startPoint x: 147, startPoint y: 66, endPoint x: 264, endPoint y: 128, distance: 132.0
click at [259, 125] on ul "Platinum Knowledge Room Click HERE to Join the Room For the best experience joi…" at bounding box center [412, 76] width 551 height 131
click at [286, 131] on li "1pm-2pm PST: Nonprofit Office Hour" at bounding box center [428, 132] width 520 height 9
drag, startPoint x: 266, startPoint y: 138, endPoint x: 134, endPoint y: 65, distance: 150.5
click at [135, 68] on dd "Platinum Knowledge Room Click HERE to Join the Room For the best experience joi…" at bounding box center [413, 76] width 562 height 131
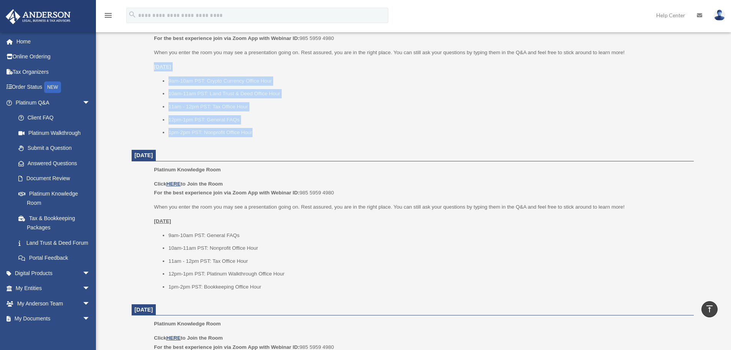
click at [153, 73] on ul "Platinum Knowledge Room Click HERE to Join the Room For the best experience joi…" at bounding box center [412, 76] width 551 height 131
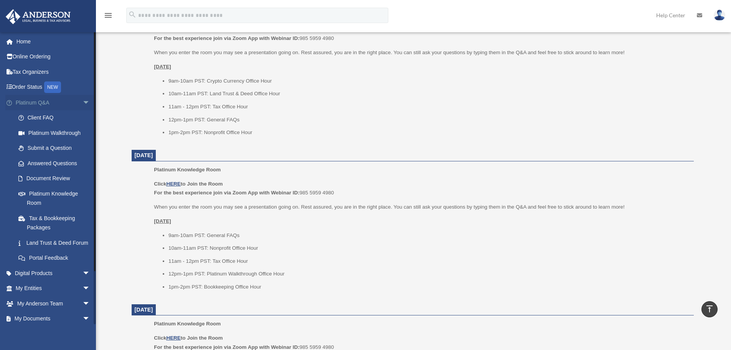
click at [82, 98] on span "arrow_drop_down" at bounding box center [89, 103] width 15 height 16
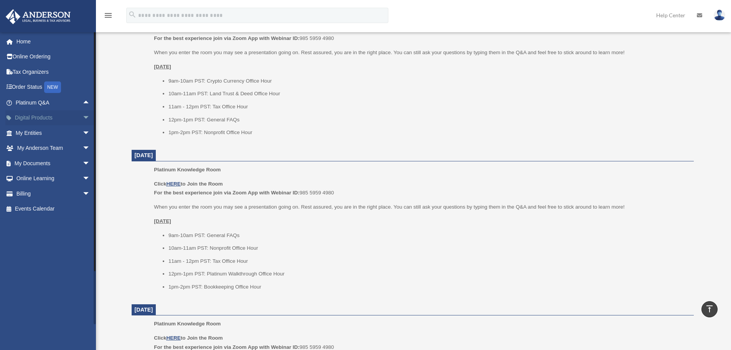
click at [82, 115] on span "arrow_drop_down" at bounding box center [89, 118] width 15 height 16
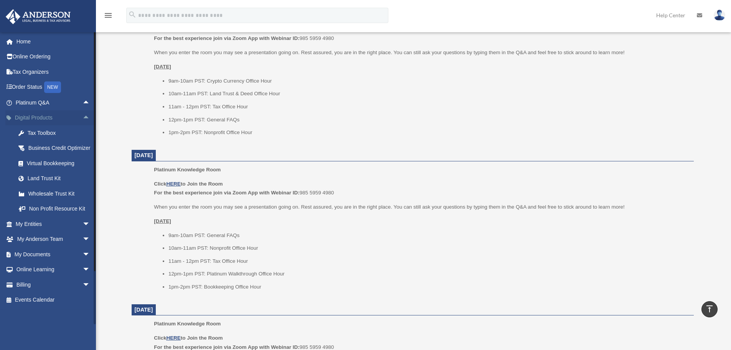
click at [82, 117] on span "arrow_drop_up" at bounding box center [89, 118] width 15 height 16
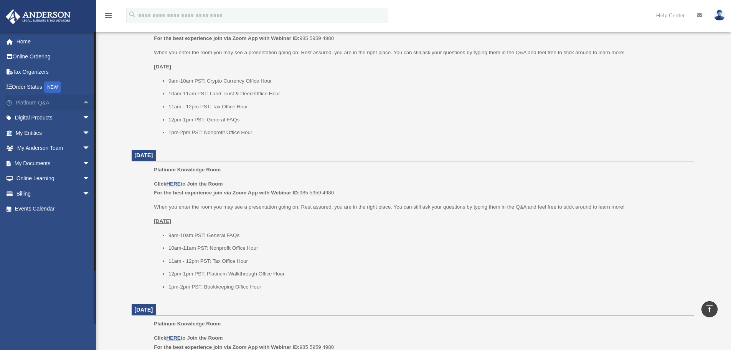
click at [82, 102] on span "arrow_drop_up" at bounding box center [89, 103] width 15 height 16
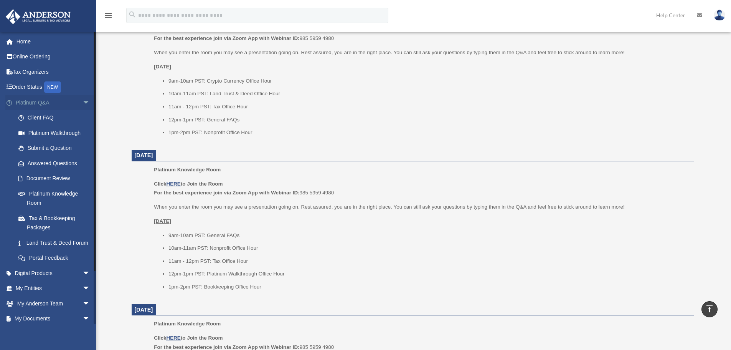
click at [82, 102] on span "arrow_drop_down" at bounding box center [89, 103] width 15 height 16
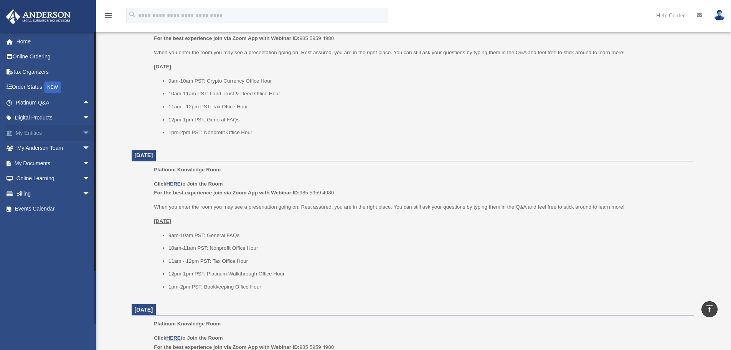
click at [82, 133] on span "arrow_drop_down" at bounding box center [89, 133] width 15 height 16
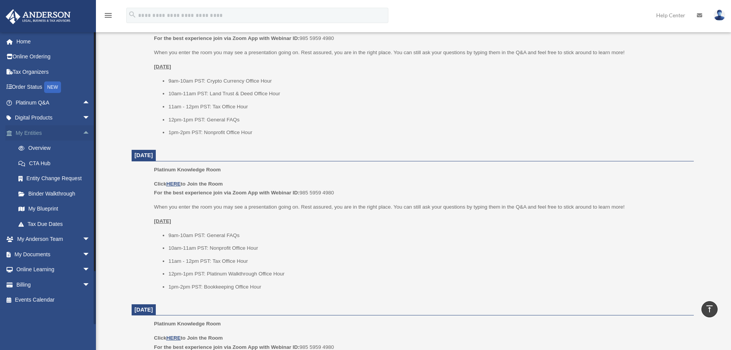
click at [82, 136] on span "arrow_drop_up" at bounding box center [89, 133] width 15 height 16
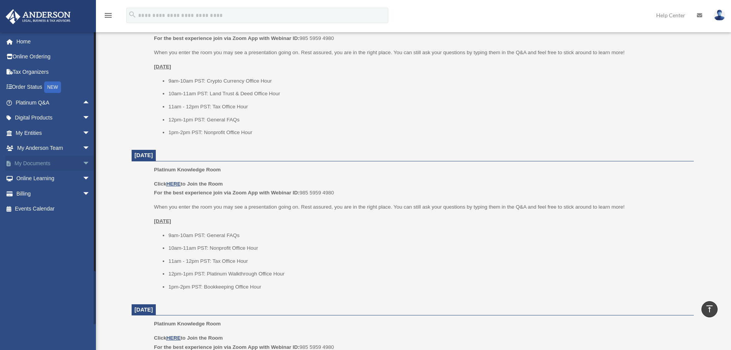
click at [82, 162] on span "arrow_drop_down" at bounding box center [89, 163] width 15 height 16
click at [82, 163] on span "arrow_drop_up" at bounding box center [89, 163] width 15 height 16
